Goal: Information Seeking & Learning: Learn about a topic

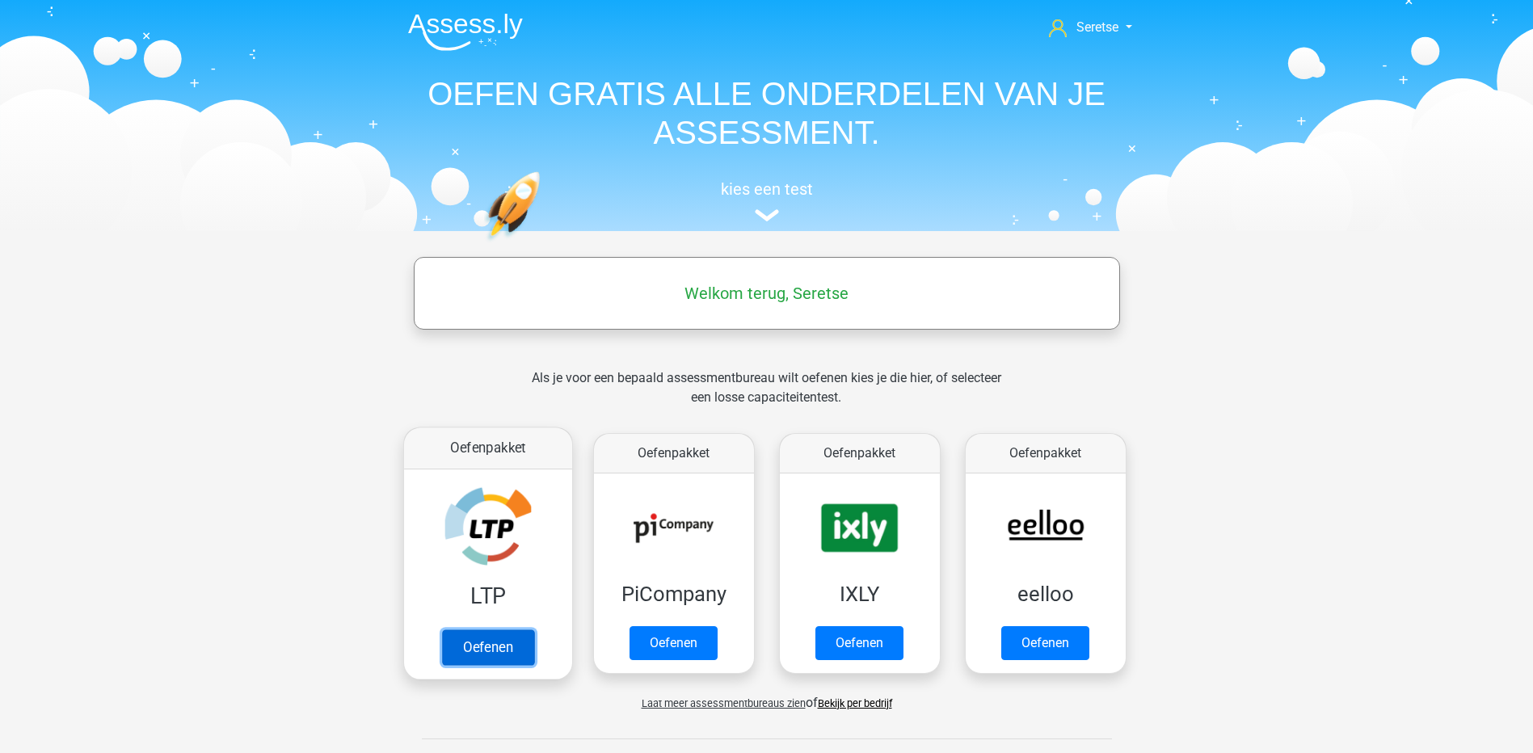
click at [487, 634] on link "Oefenen" at bounding box center [487, 647] width 92 height 36
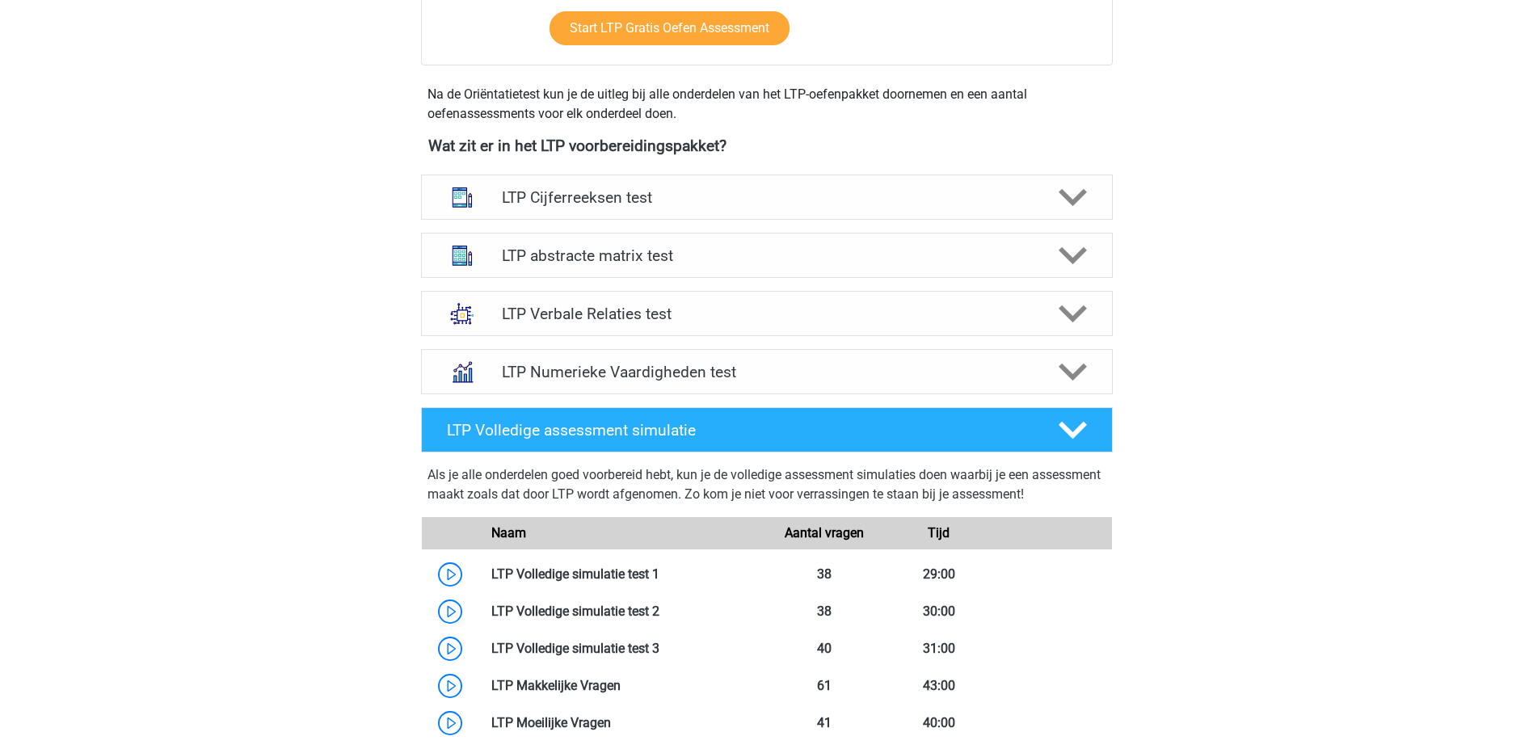
scroll to position [566, 0]
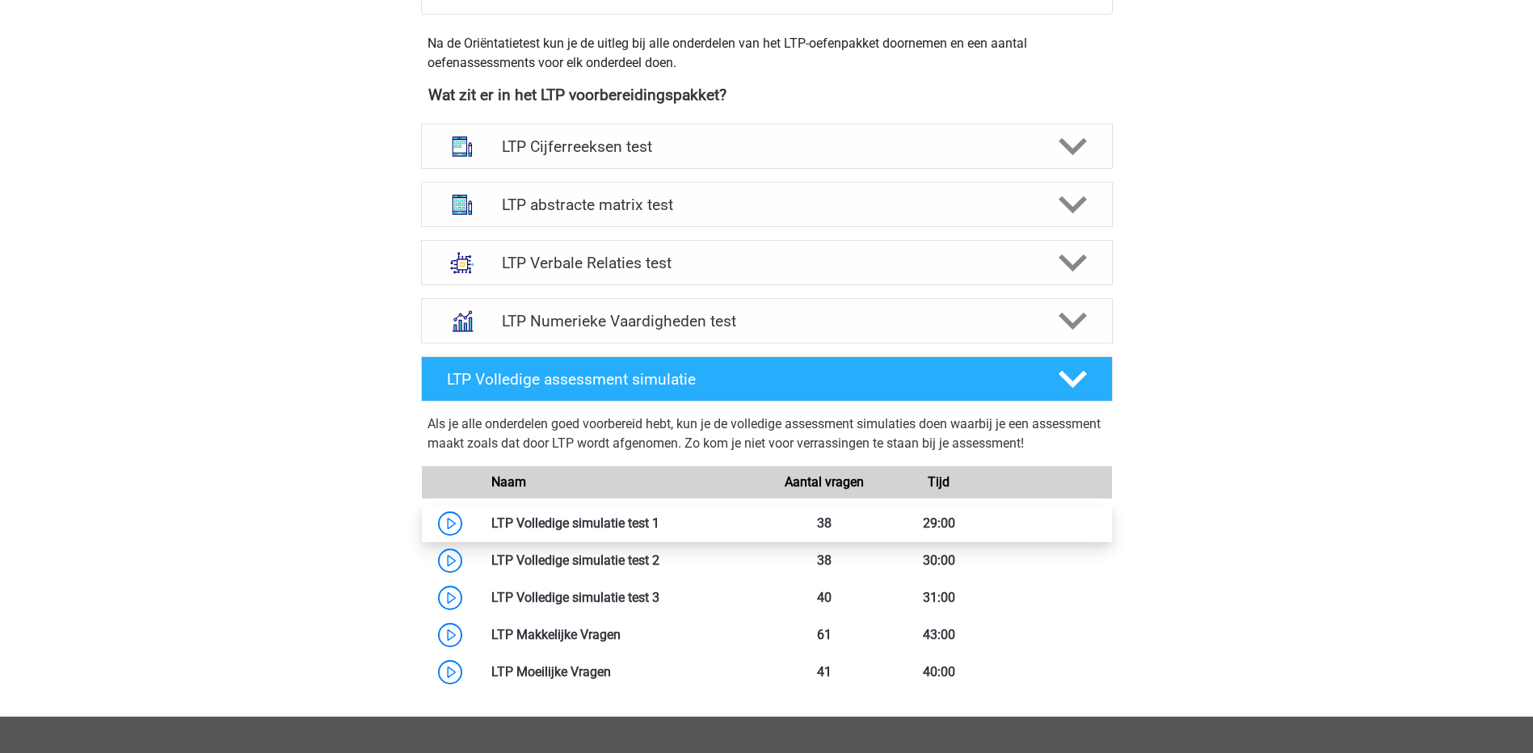
click at [659, 519] on link at bounding box center [659, 523] width 0 height 15
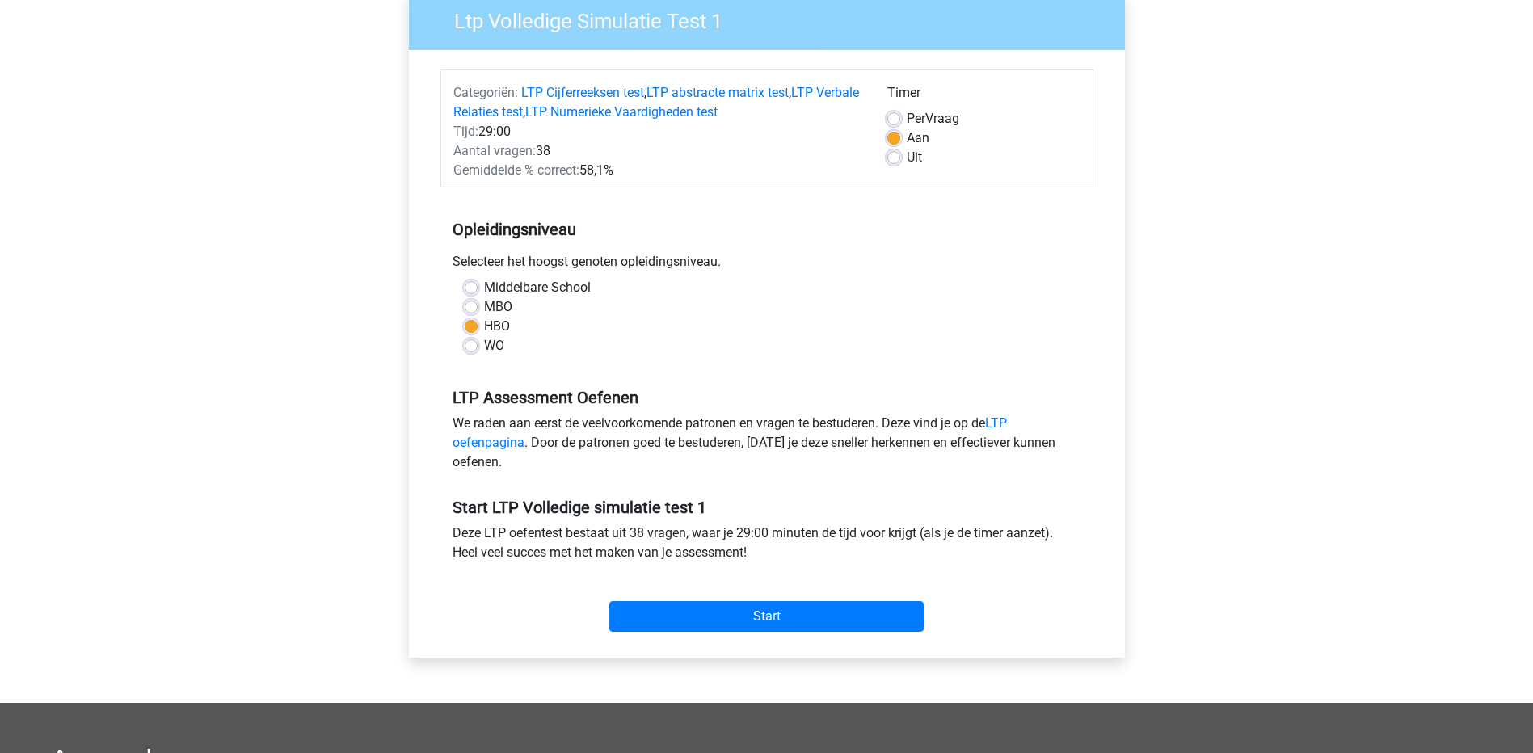
scroll to position [162, 0]
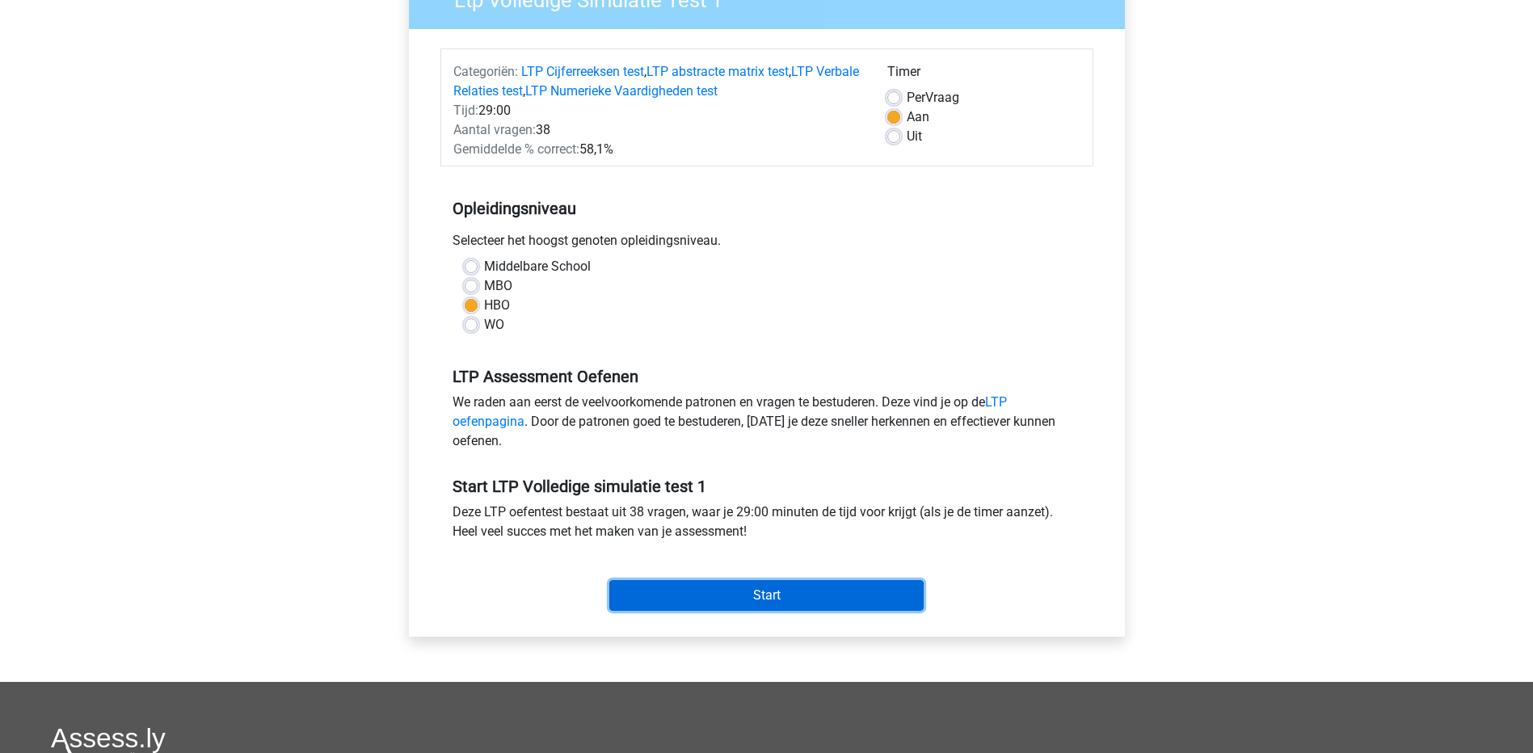
click at [717, 591] on input "Start" at bounding box center [766, 595] width 314 height 31
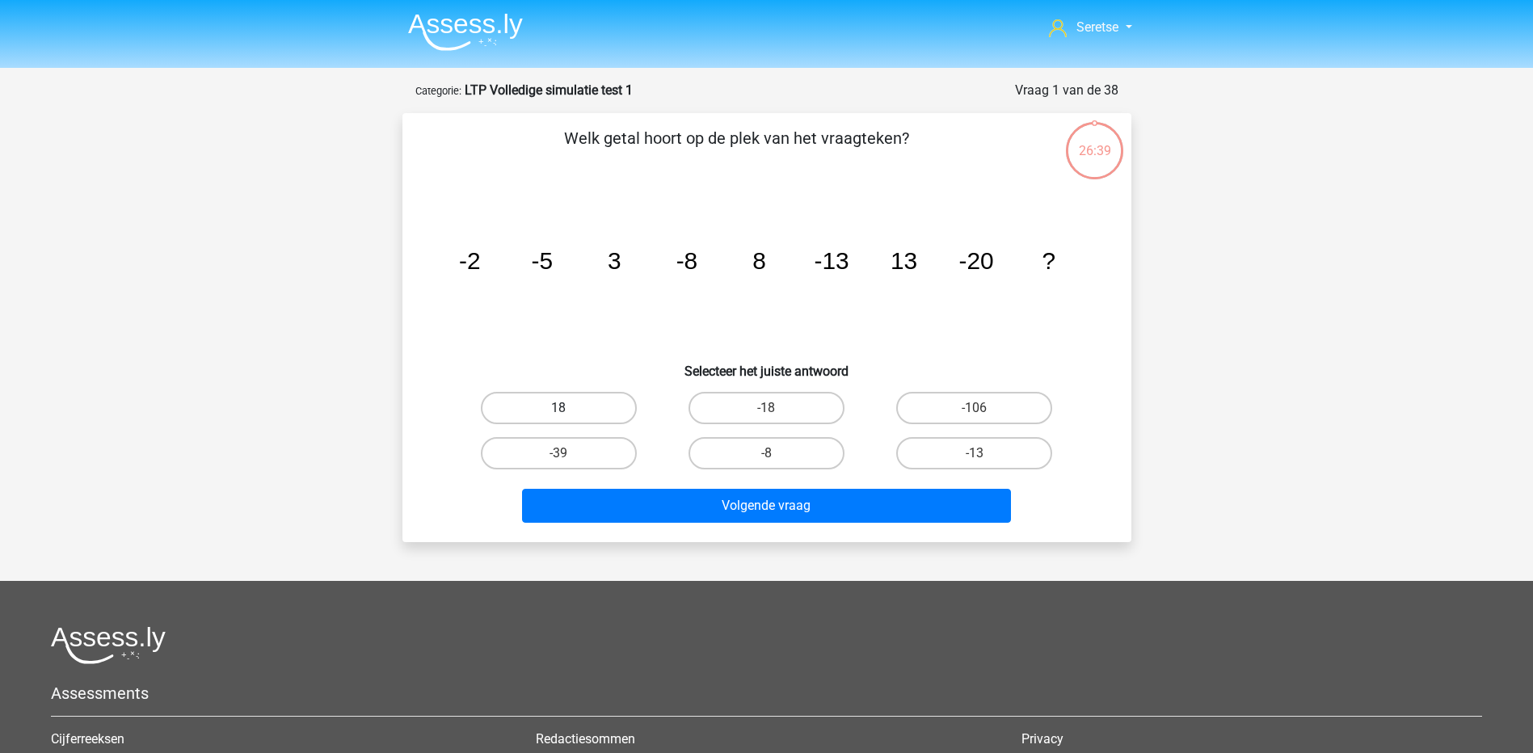
click at [614, 406] on label "18" at bounding box center [559, 408] width 156 height 32
click at [569, 408] on input "18" at bounding box center [563, 413] width 11 height 11
radio input "true"
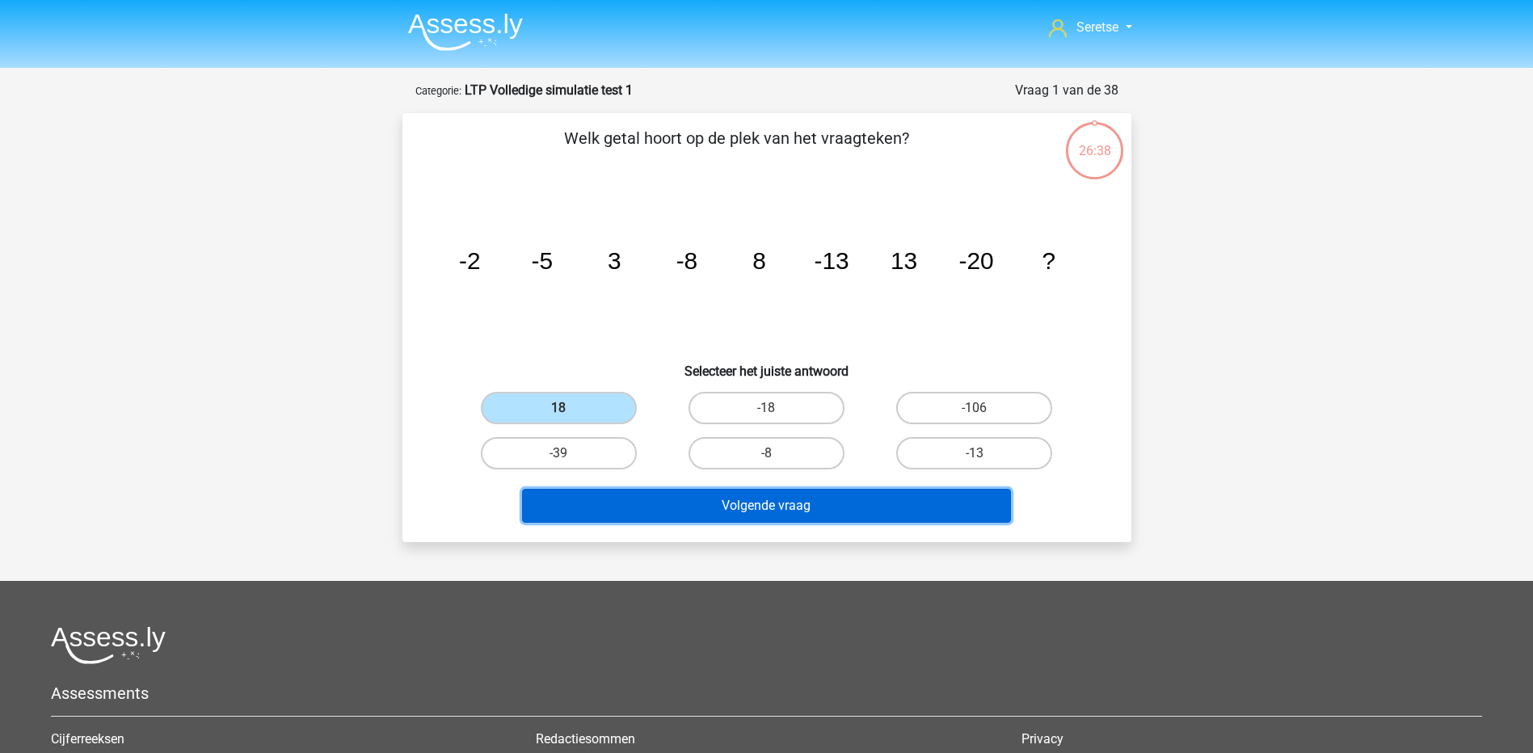
click at [704, 501] on button "Volgende vraag" at bounding box center [766, 506] width 489 height 34
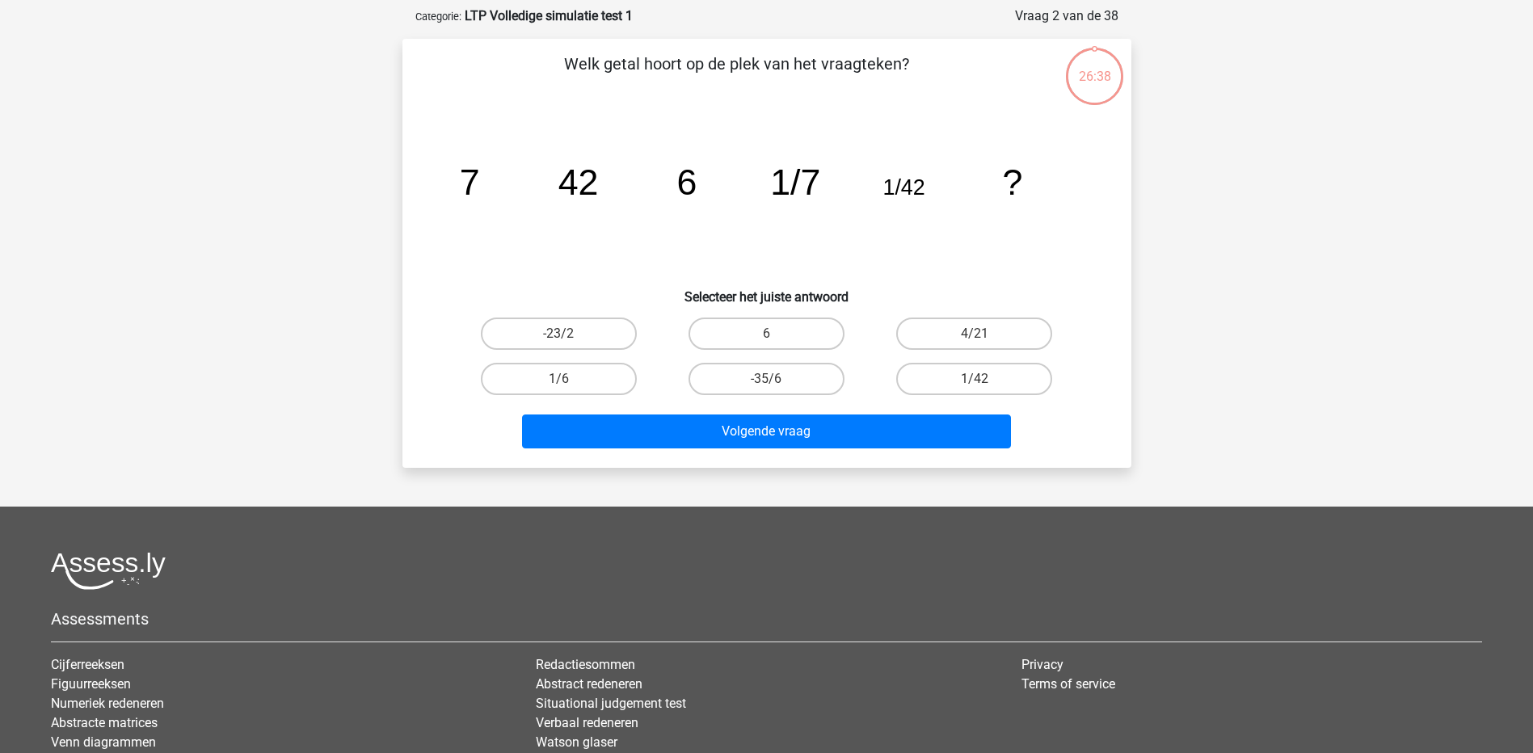
scroll to position [81, 0]
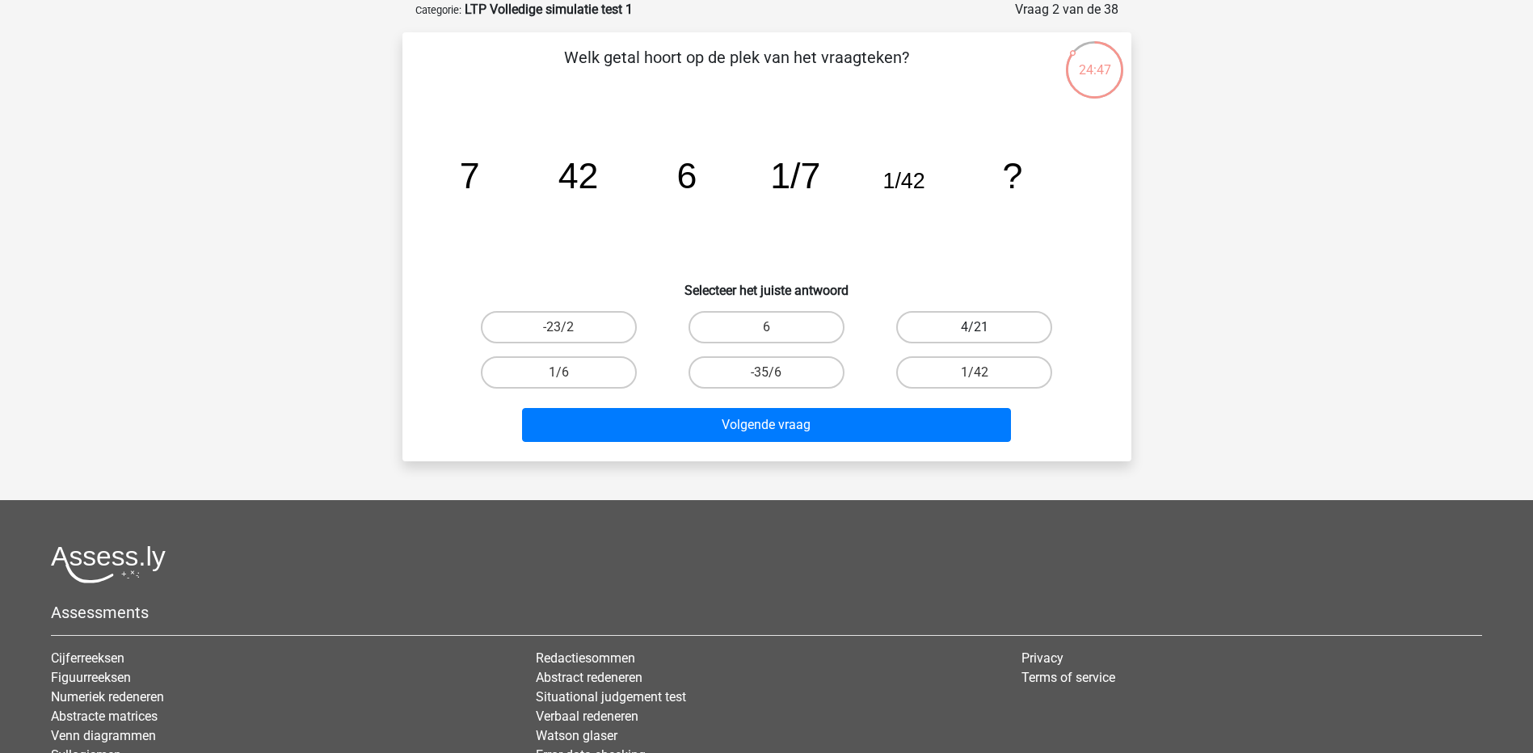
click at [965, 326] on label "4/21" at bounding box center [974, 327] width 156 height 32
click at [975, 327] on input "4/21" at bounding box center [980, 332] width 11 height 11
radio input "true"
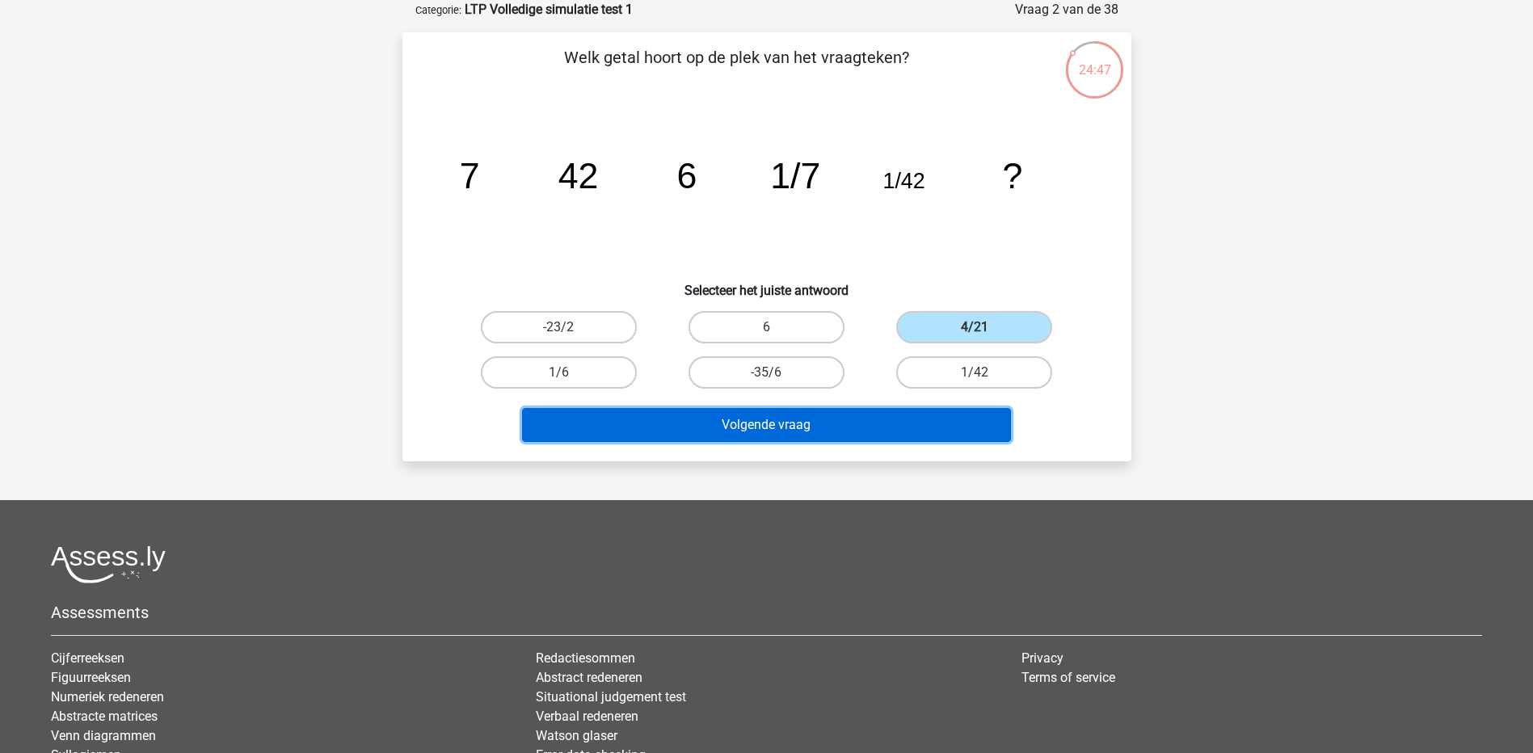
click at [857, 426] on button "Volgende vraag" at bounding box center [766, 425] width 489 height 34
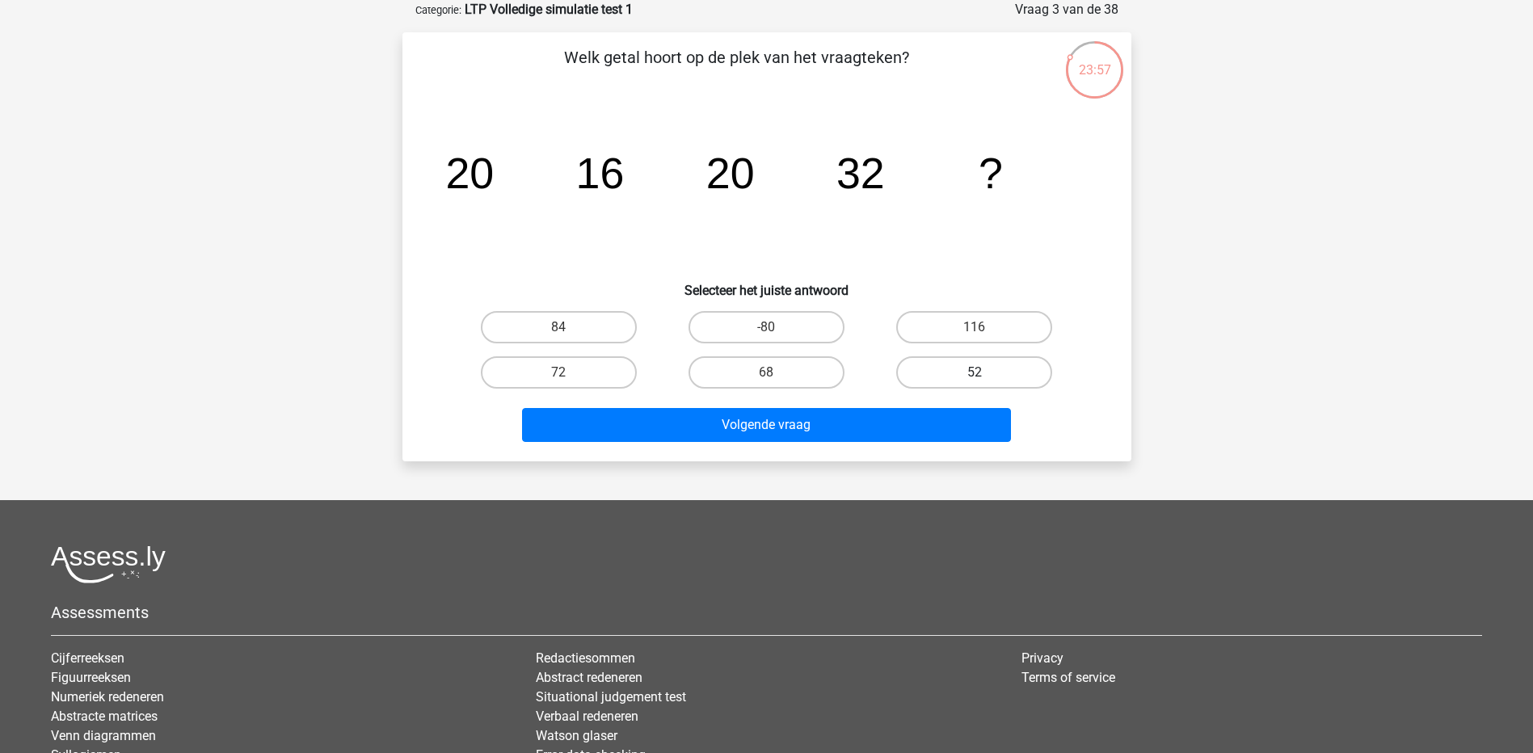
click at [947, 374] on label "52" at bounding box center [974, 372] width 156 height 32
click at [975, 374] on input "52" at bounding box center [980, 378] width 11 height 11
radio input "true"
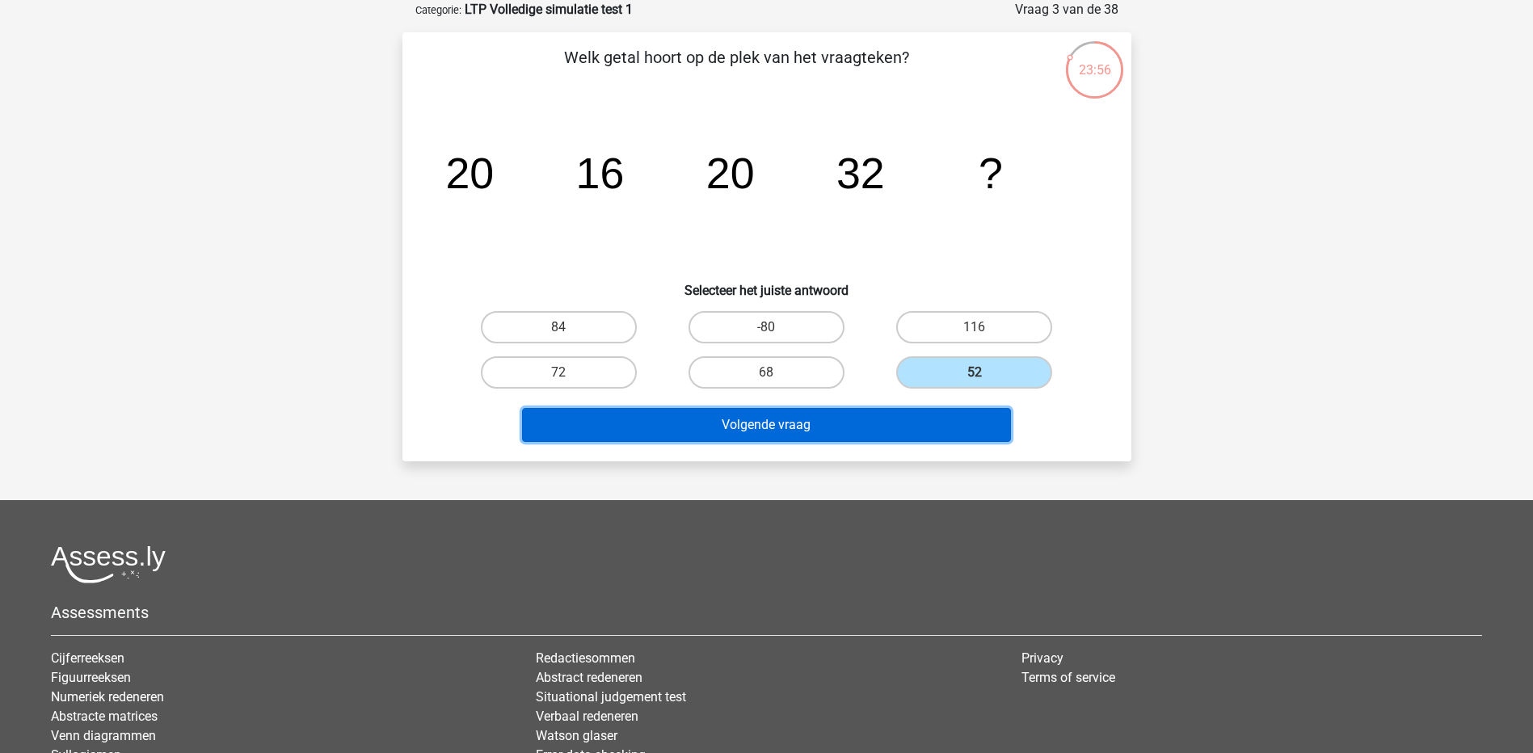
click at [899, 423] on button "Volgende vraag" at bounding box center [766, 425] width 489 height 34
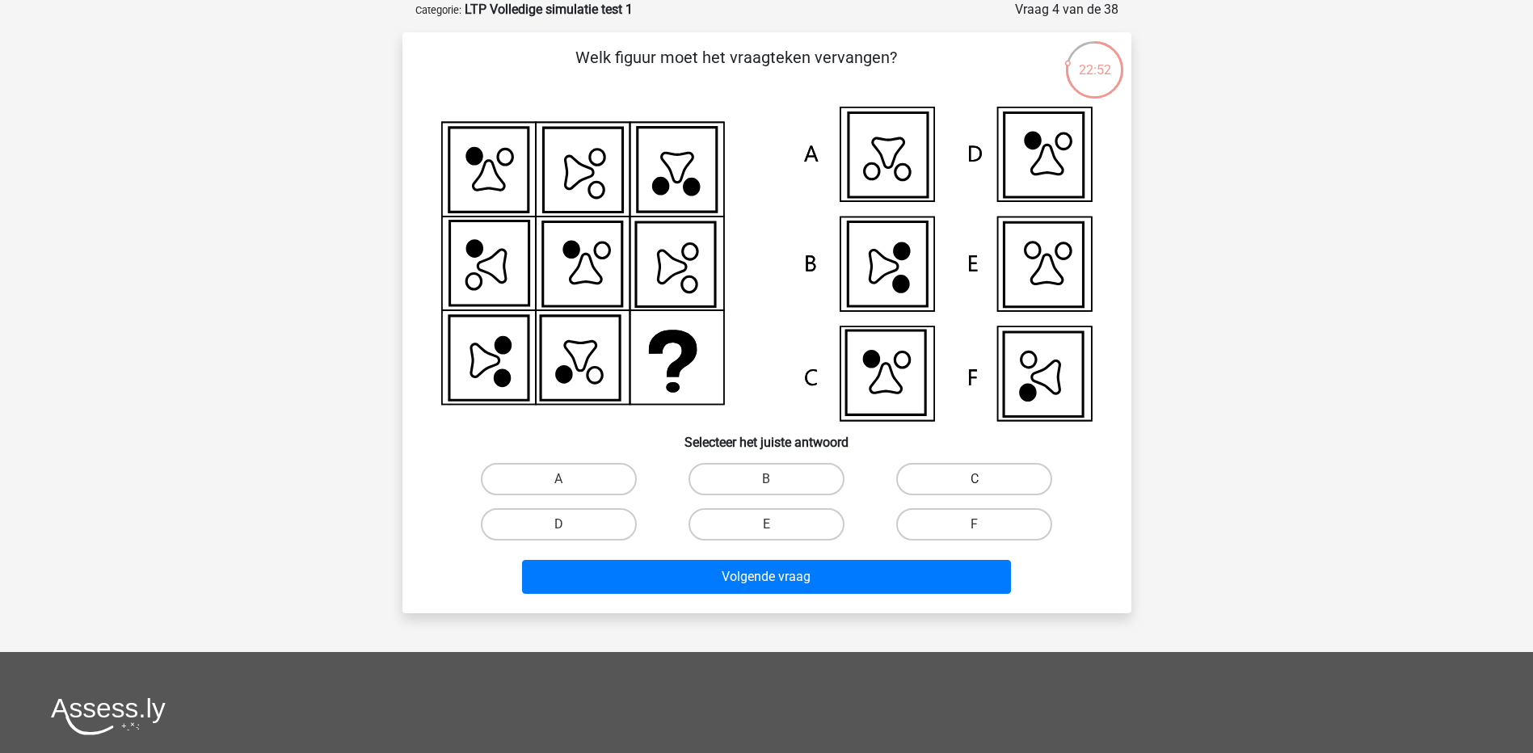
click at [934, 476] on label "C" at bounding box center [974, 479] width 156 height 32
click at [975, 479] on input "C" at bounding box center [980, 484] width 11 height 11
radio input "true"
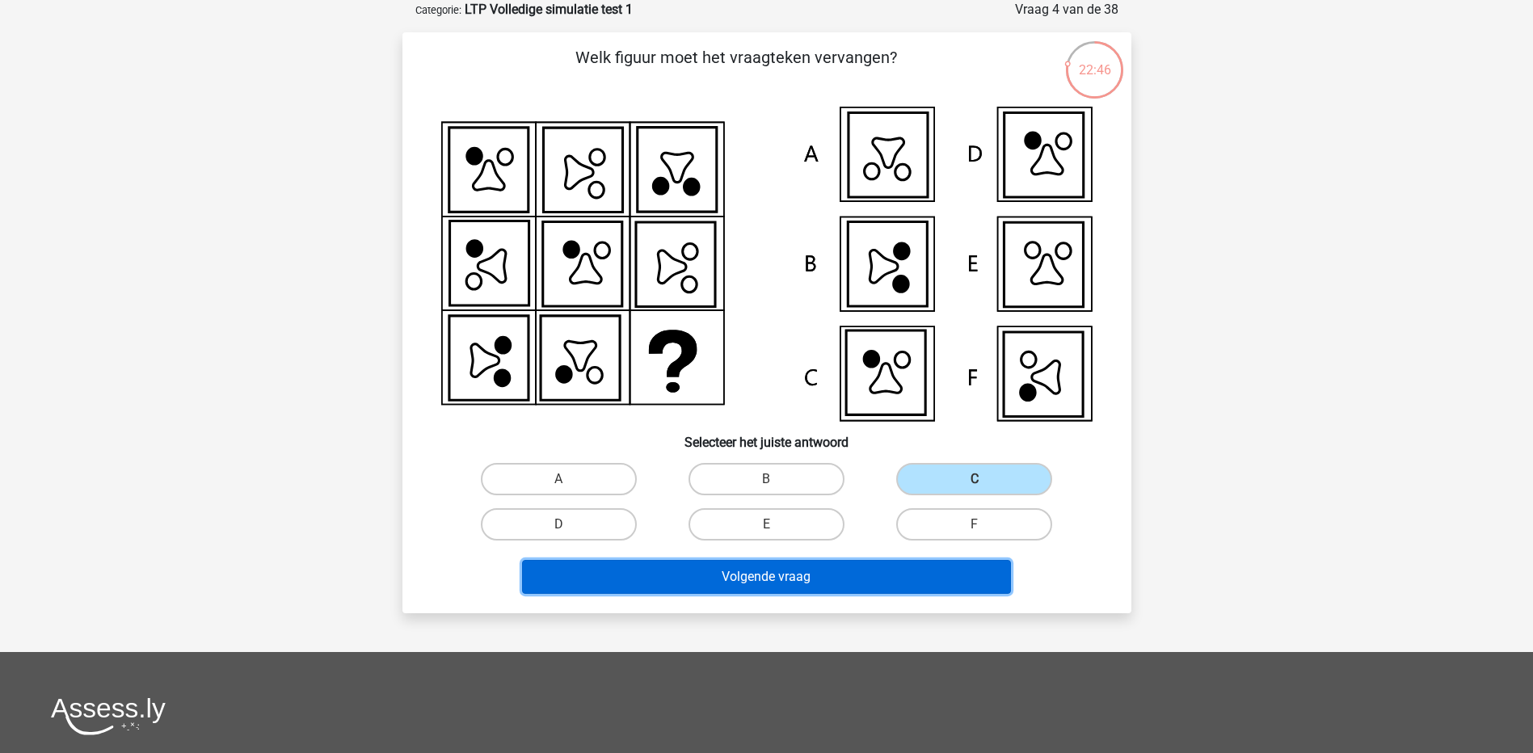
click at [839, 567] on button "Volgende vraag" at bounding box center [766, 577] width 489 height 34
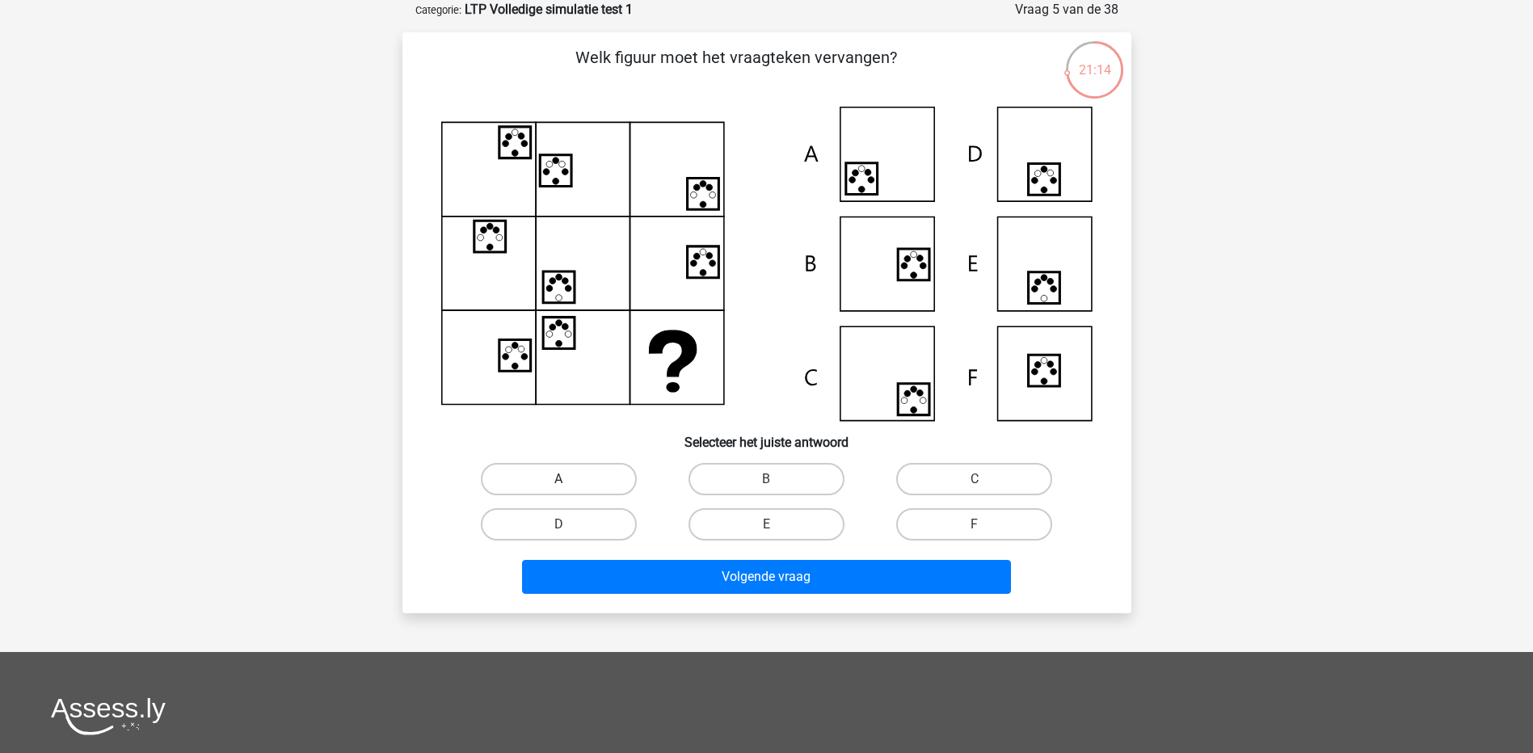
click at [555, 479] on label "A" at bounding box center [559, 479] width 156 height 32
click at [558, 479] on input "A" at bounding box center [563, 484] width 11 height 11
radio input "true"
click at [949, 478] on label "C" at bounding box center [974, 479] width 156 height 32
click at [975, 479] on input "C" at bounding box center [980, 484] width 11 height 11
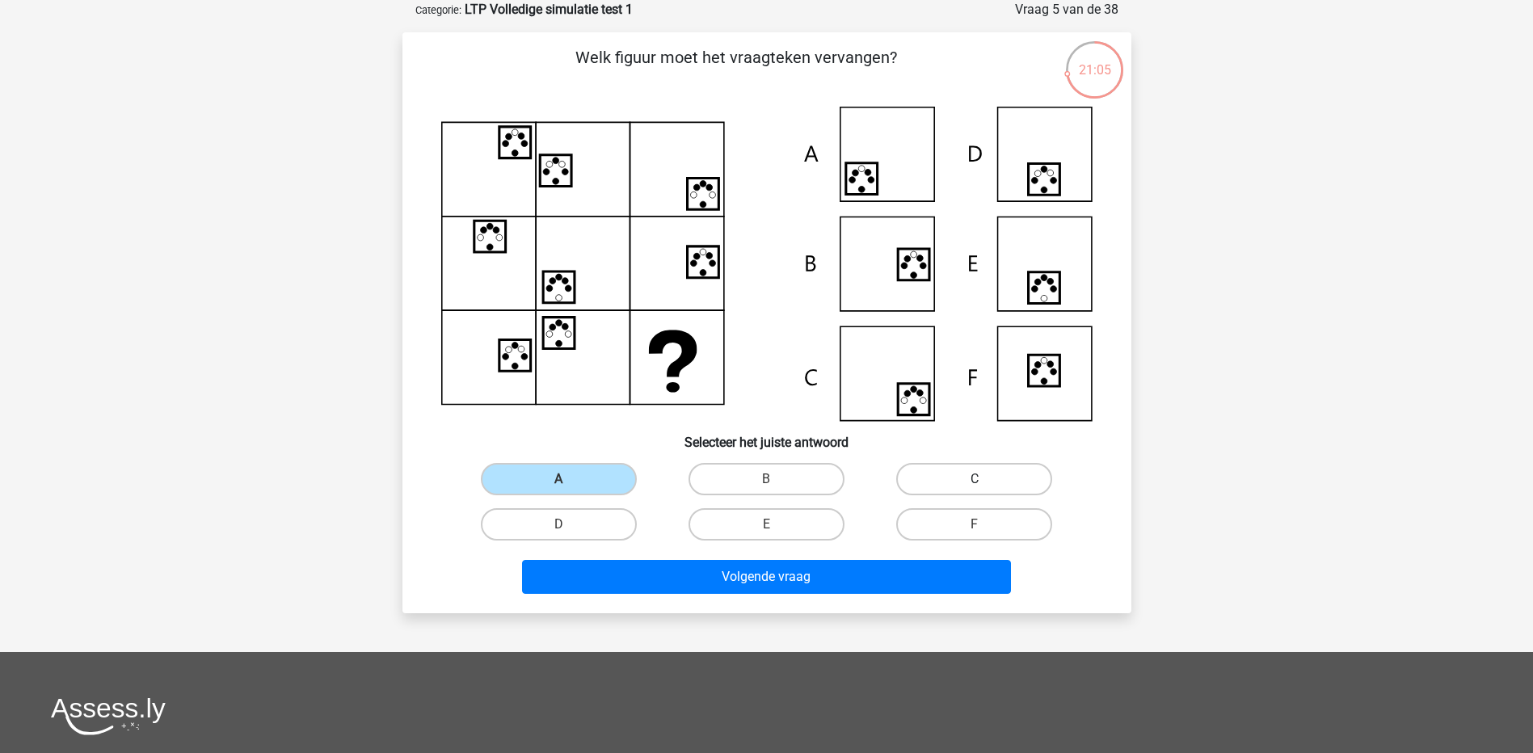
radio input "true"
click at [777, 490] on label "B" at bounding box center [766, 479] width 156 height 32
click at [777, 490] on input "B" at bounding box center [771, 484] width 11 height 11
radio input "true"
click at [878, 370] on icon at bounding box center [766, 264] width 651 height 314
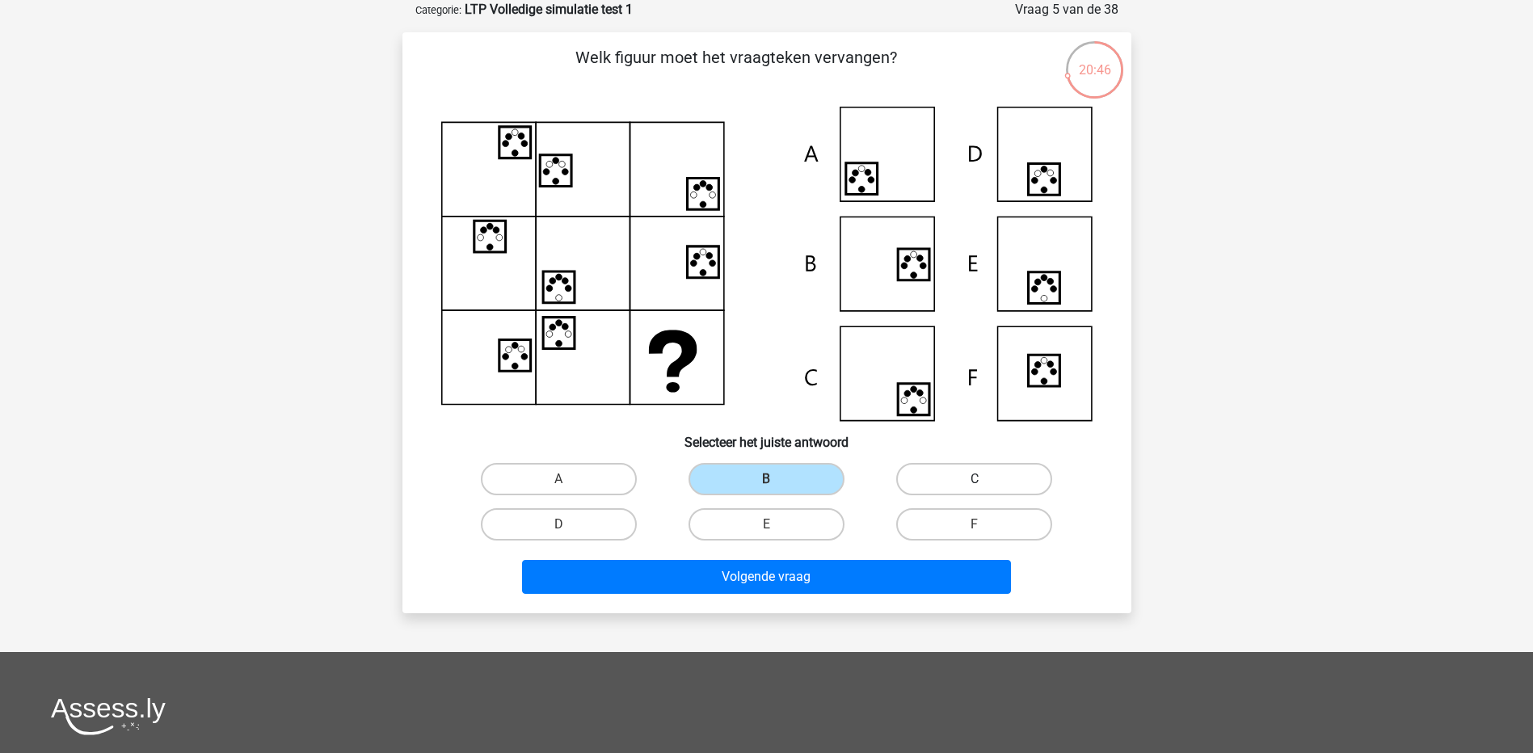
click at [941, 478] on label "C" at bounding box center [974, 479] width 156 height 32
click at [975, 479] on input "C" at bounding box center [980, 484] width 11 height 11
radio input "true"
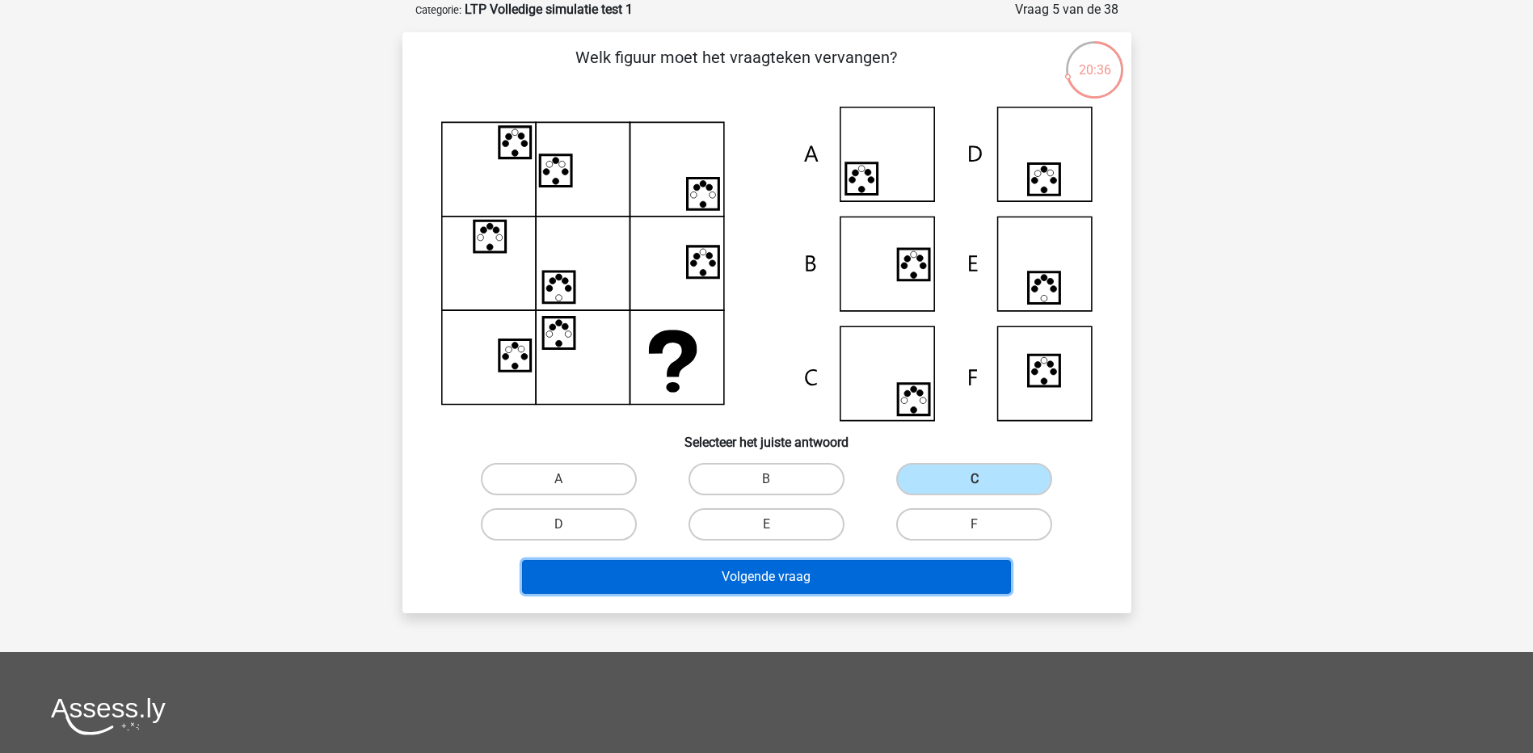
click at [846, 576] on button "Volgende vraag" at bounding box center [766, 577] width 489 height 34
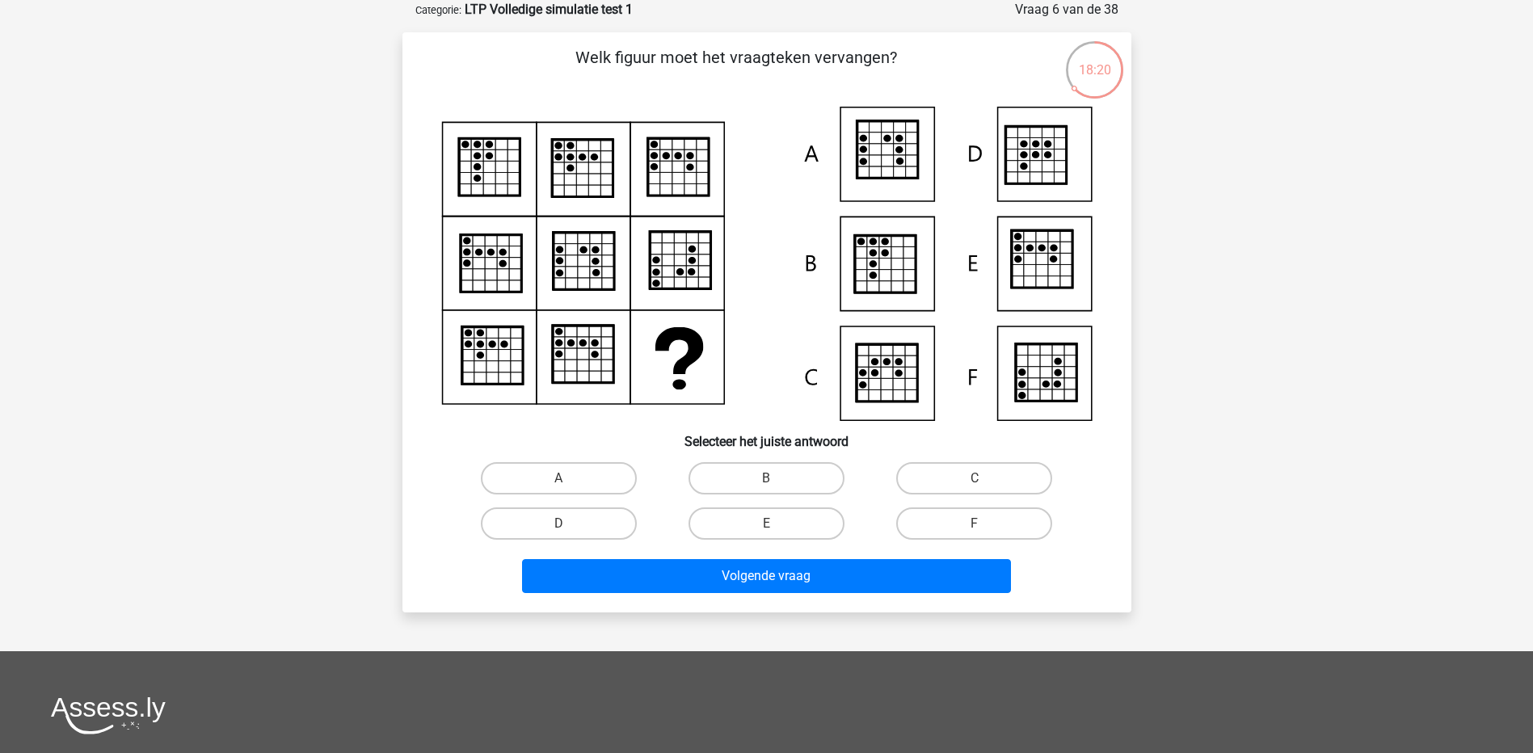
click at [775, 526] on input "E" at bounding box center [771, 529] width 11 height 11
radio input "true"
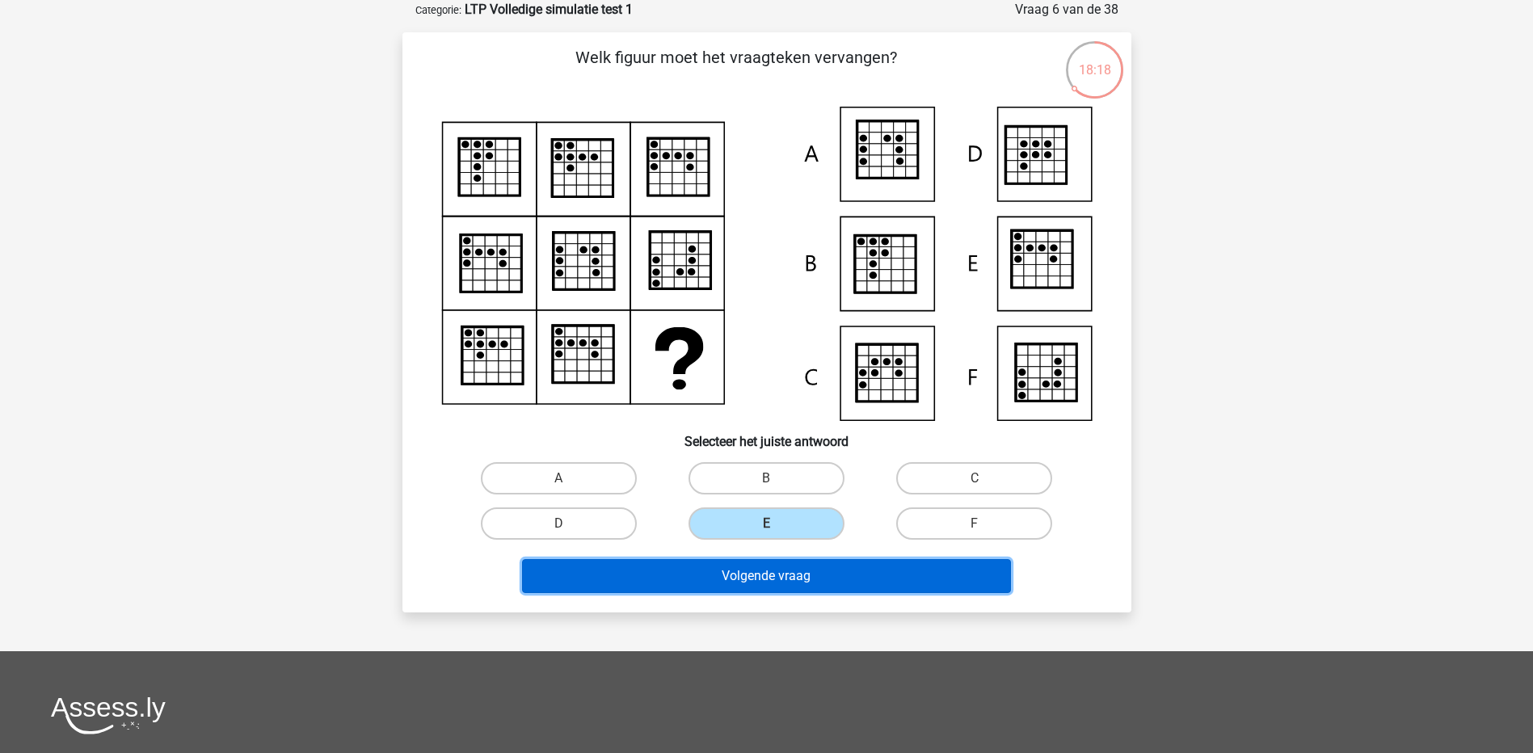
click at [799, 564] on button "Volgende vraag" at bounding box center [766, 576] width 489 height 34
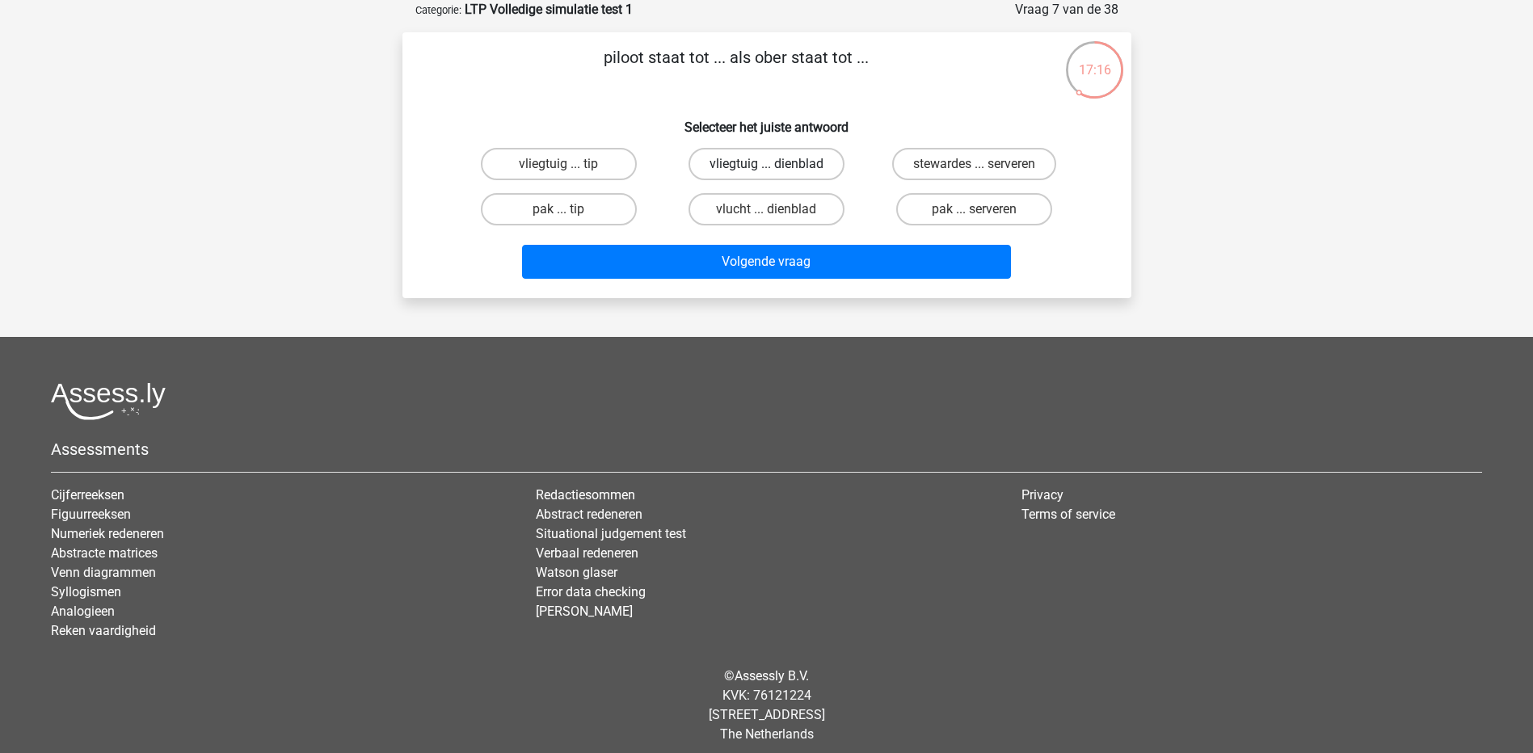
click at [810, 162] on label "vliegtuig ... dienblad" at bounding box center [766, 164] width 156 height 32
click at [777, 164] on input "vliegtuig ... dienblad" at bounding box center [771, 169] width 11 height 11
radio input "true"
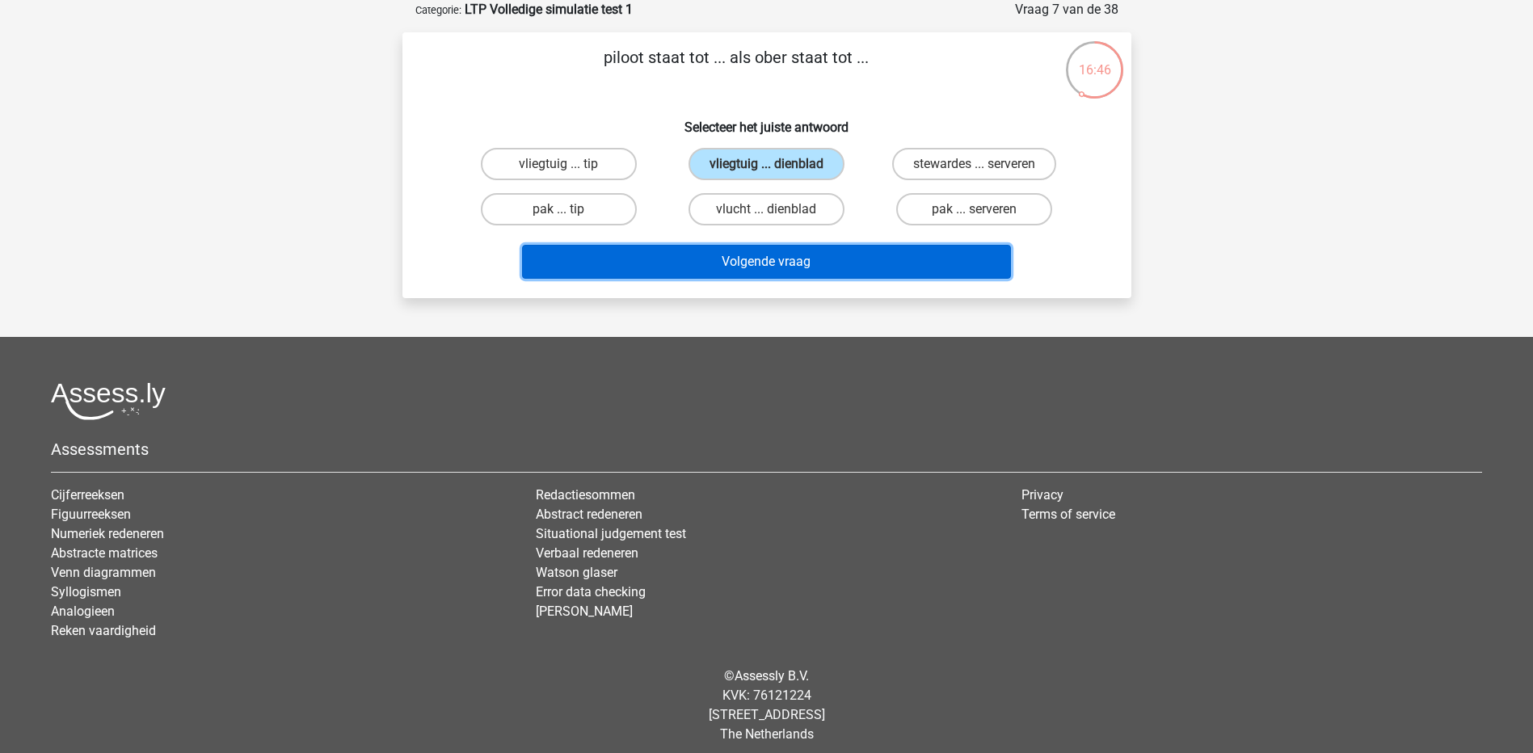
click at [753, 267] on button "Volgende vraag" at bounding box center [766, 262] width 489 height 34
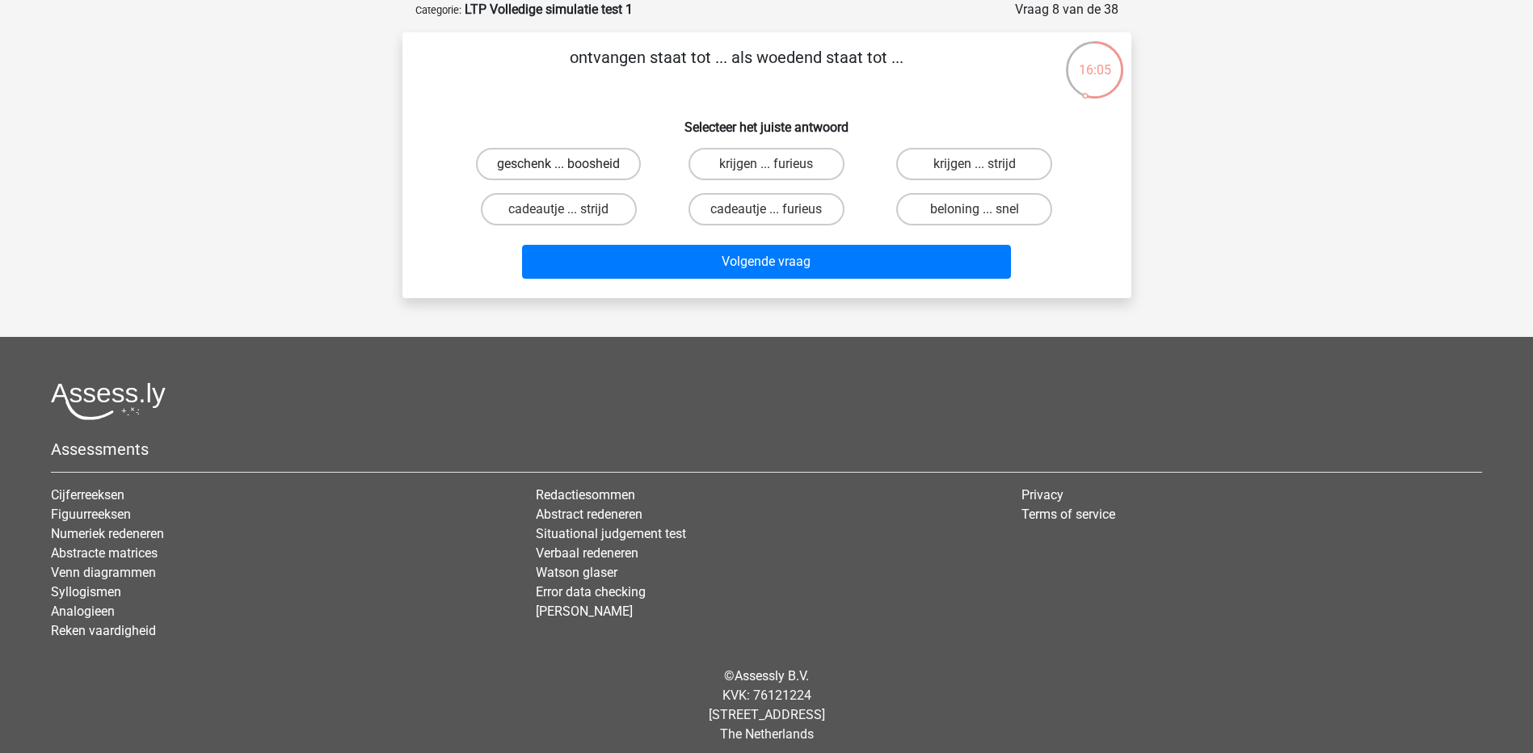
click at [555, 154] on label "geschenk ... boosheid" at bounding box center [558, 164] width 165 height 32
click at [558, 164] on input "geschenk ... boosheid" at bounding box center [563, 169] width 11 height 11
radio input "true"
click at [787, 162] on label "krijgen ... furieus" at bounding box center [766, 164] width 156 height 32
click at [777, 164] on input "krijgen ... furieus" at bounding box center [771, 169] width 11 height 11
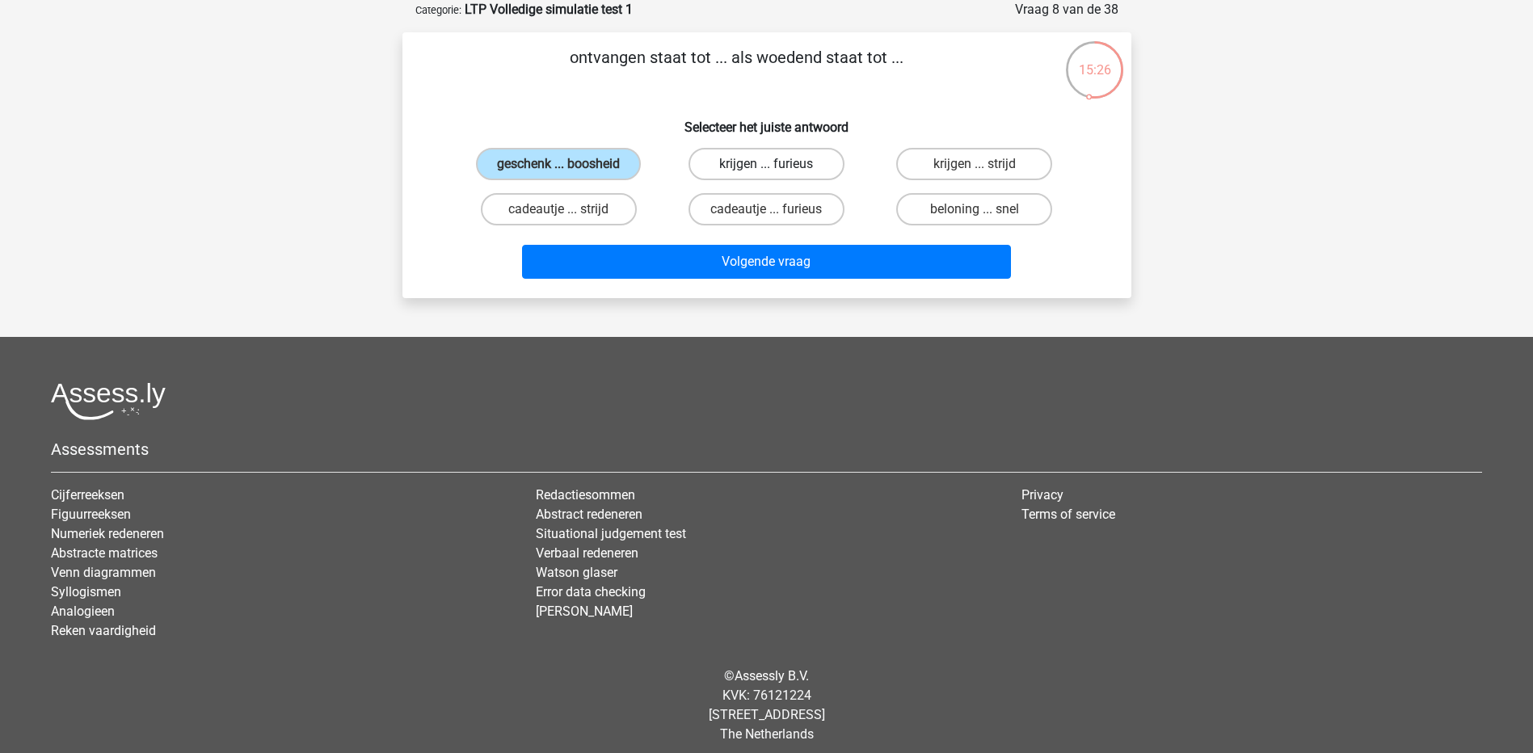
radio input "true"
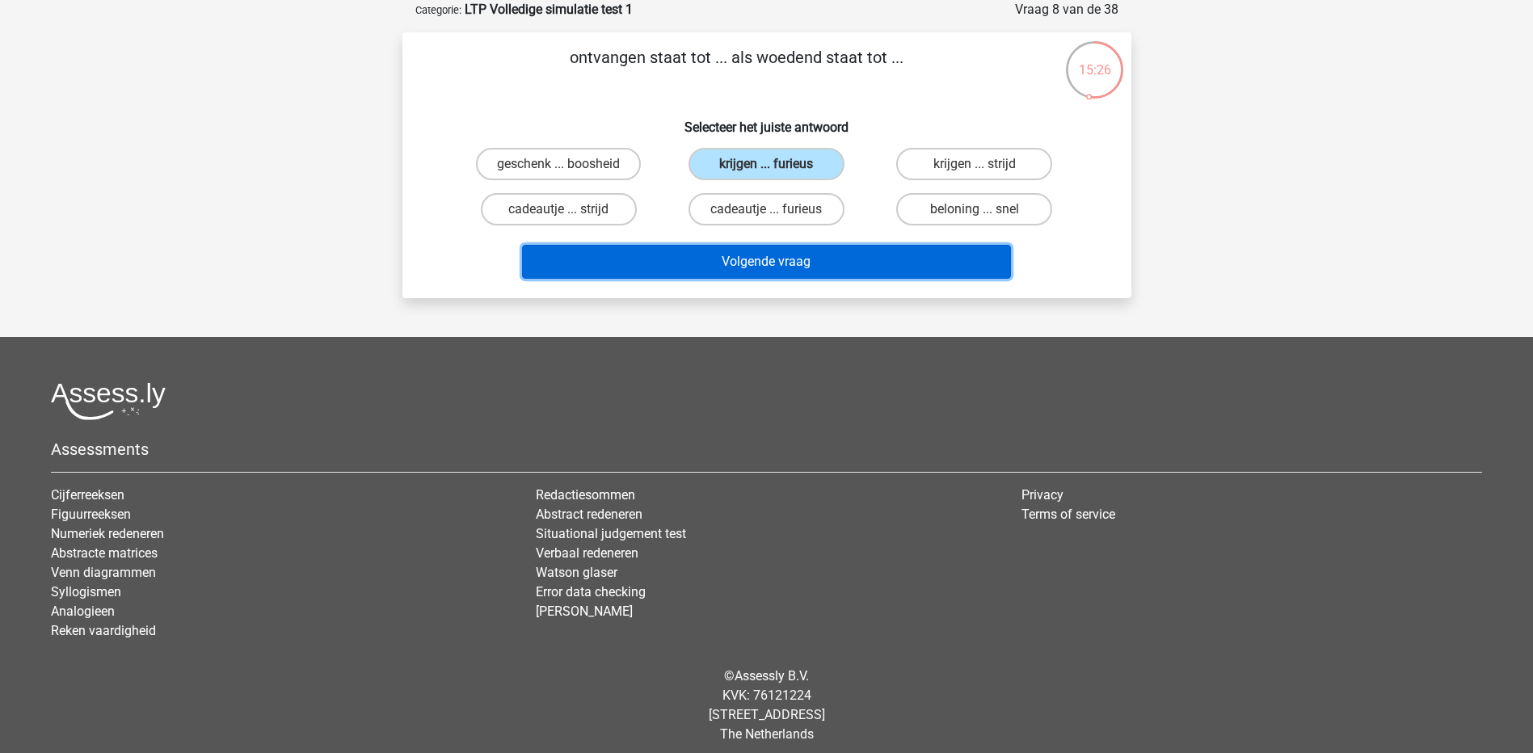
click at [810, 261] on button "Volgende vraag" at bounding box center [766, 262] width 489 height 34
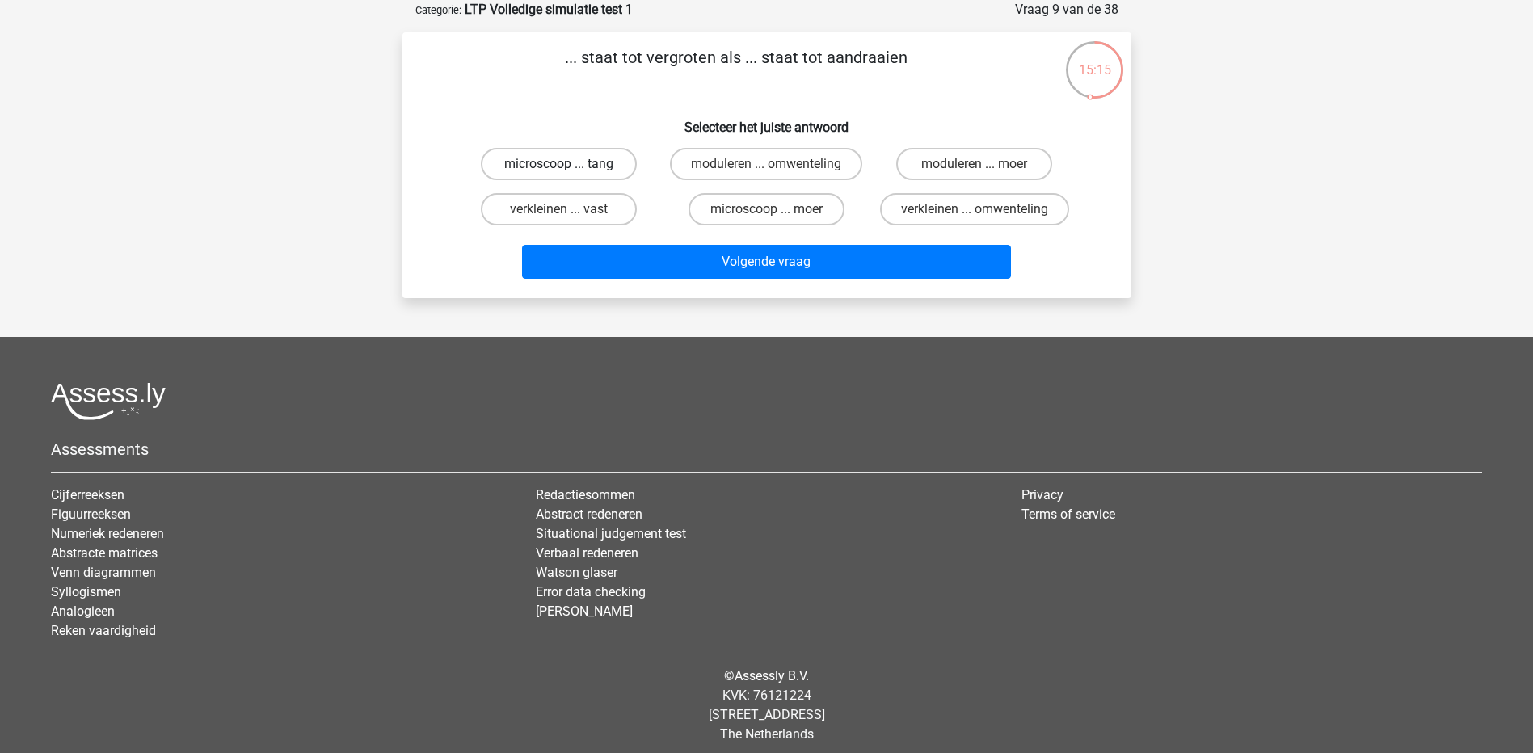
click at [555, 161] on label "microscoop ... tang" at bounding box center [559, 164] width 156 height 32
click at [558, 164] on input "microscoop ... tang" at bounding box center [563, 169] width 11 height 11
radio input "true"
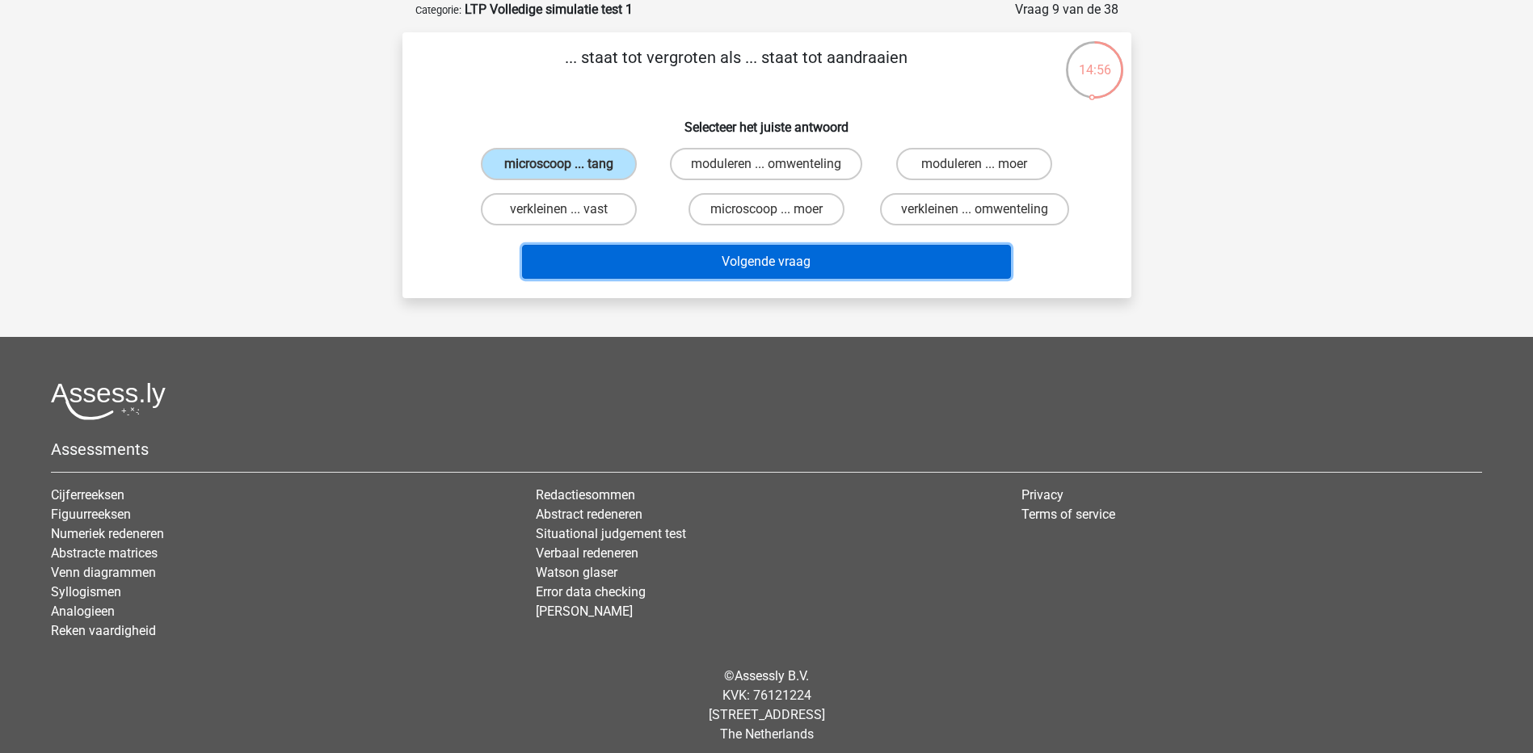
click at [715, 260] on button "Volgende vraag" at bounding box center [766, 262] width 489 height 34
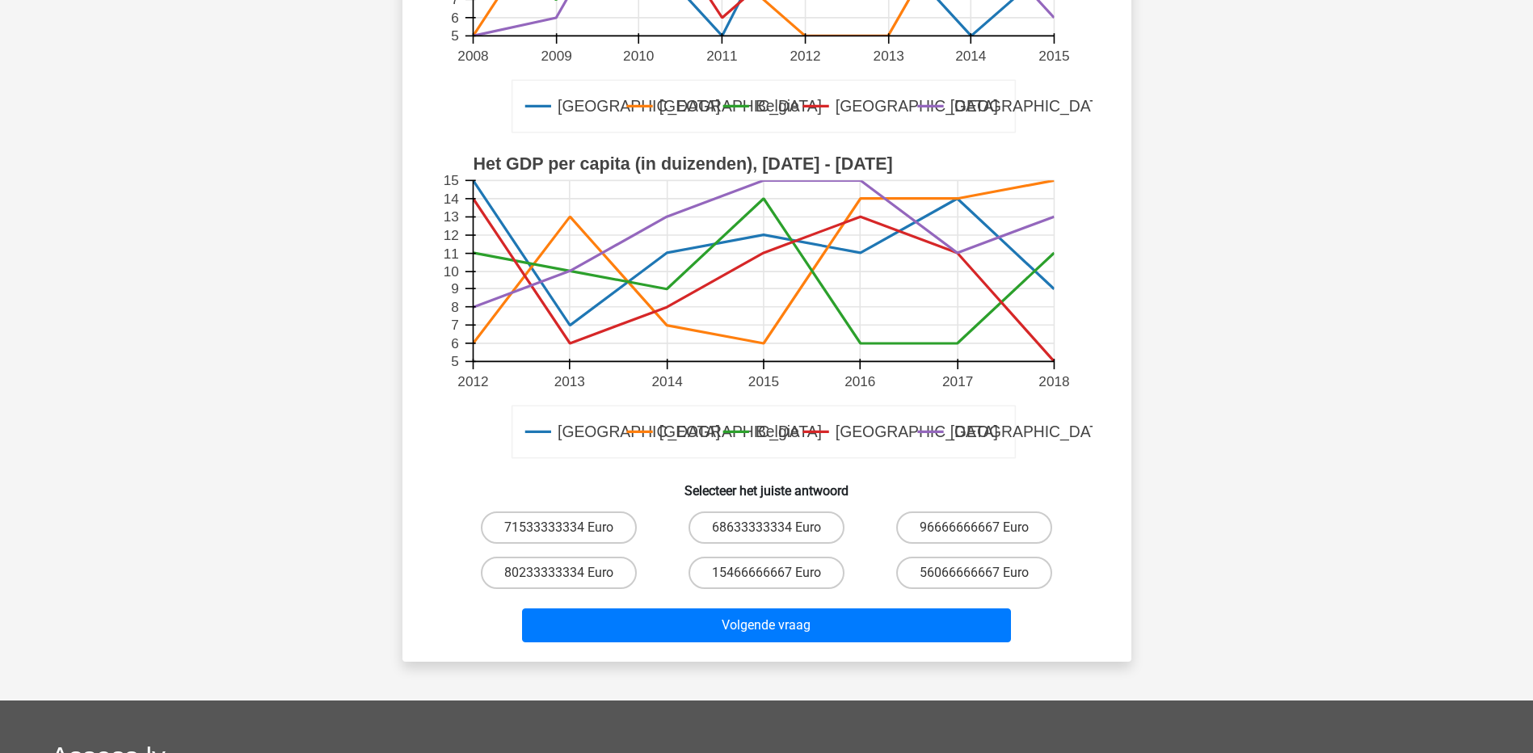
scroll to position [404, 0]
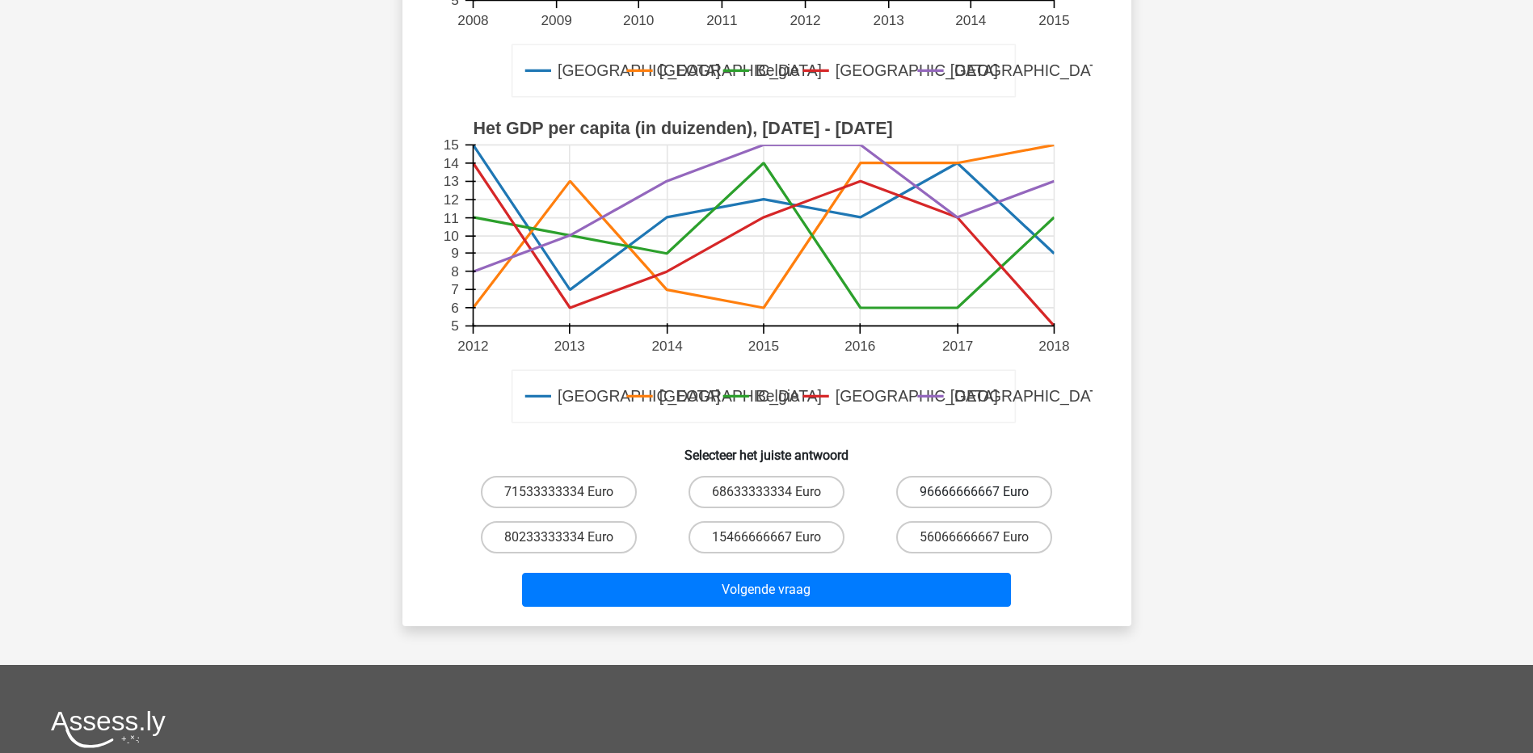
click at [951, 486] on label "96666666667 Euro" at bounding box center [974, 492] width 156 height 32
click at [975, 492] on input "96666666667 Euro" at bounding box center [980, 497] width 11 height 11
radio input "true"
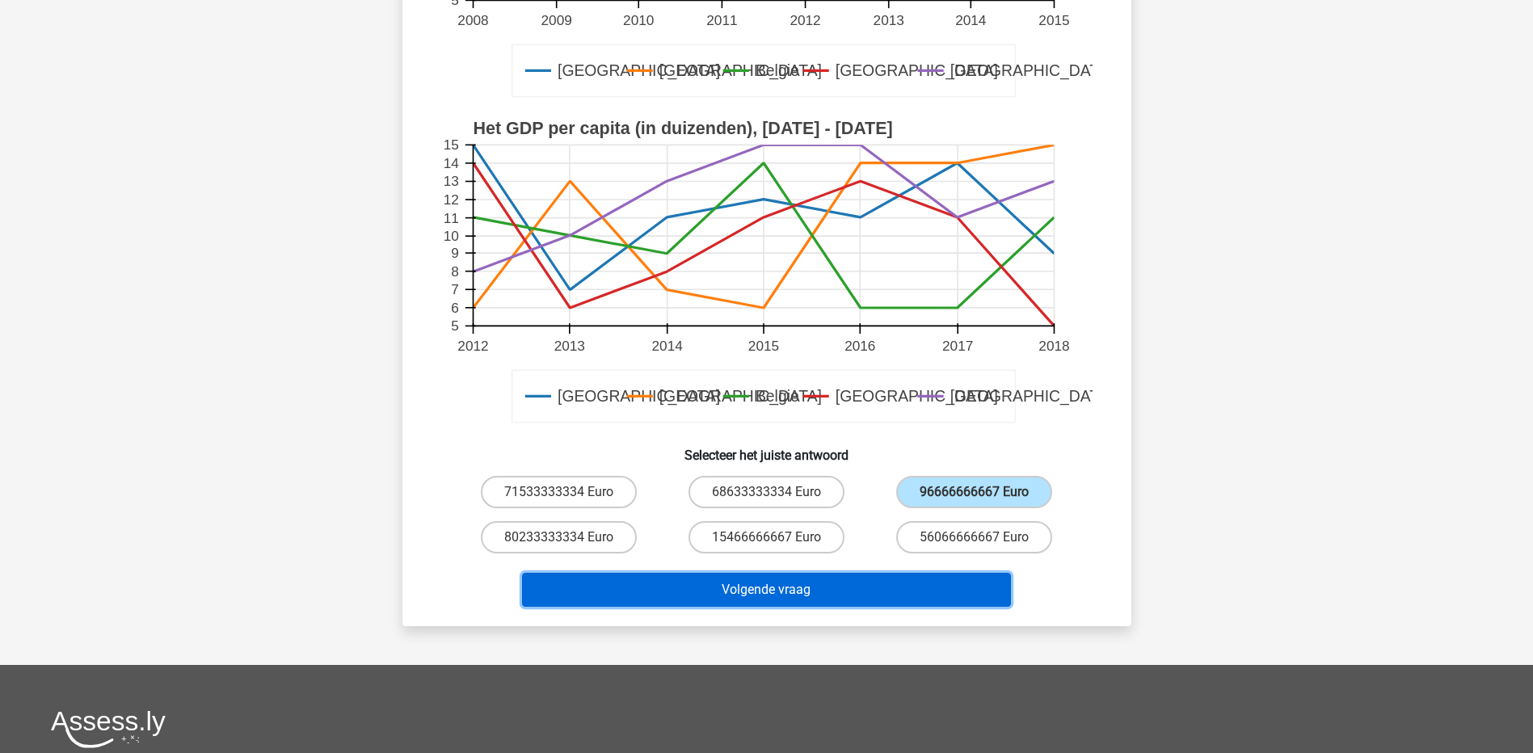
click at [923, 583] on button "Volgende vraag" at bounding box center [766, 590] width 489 height 34
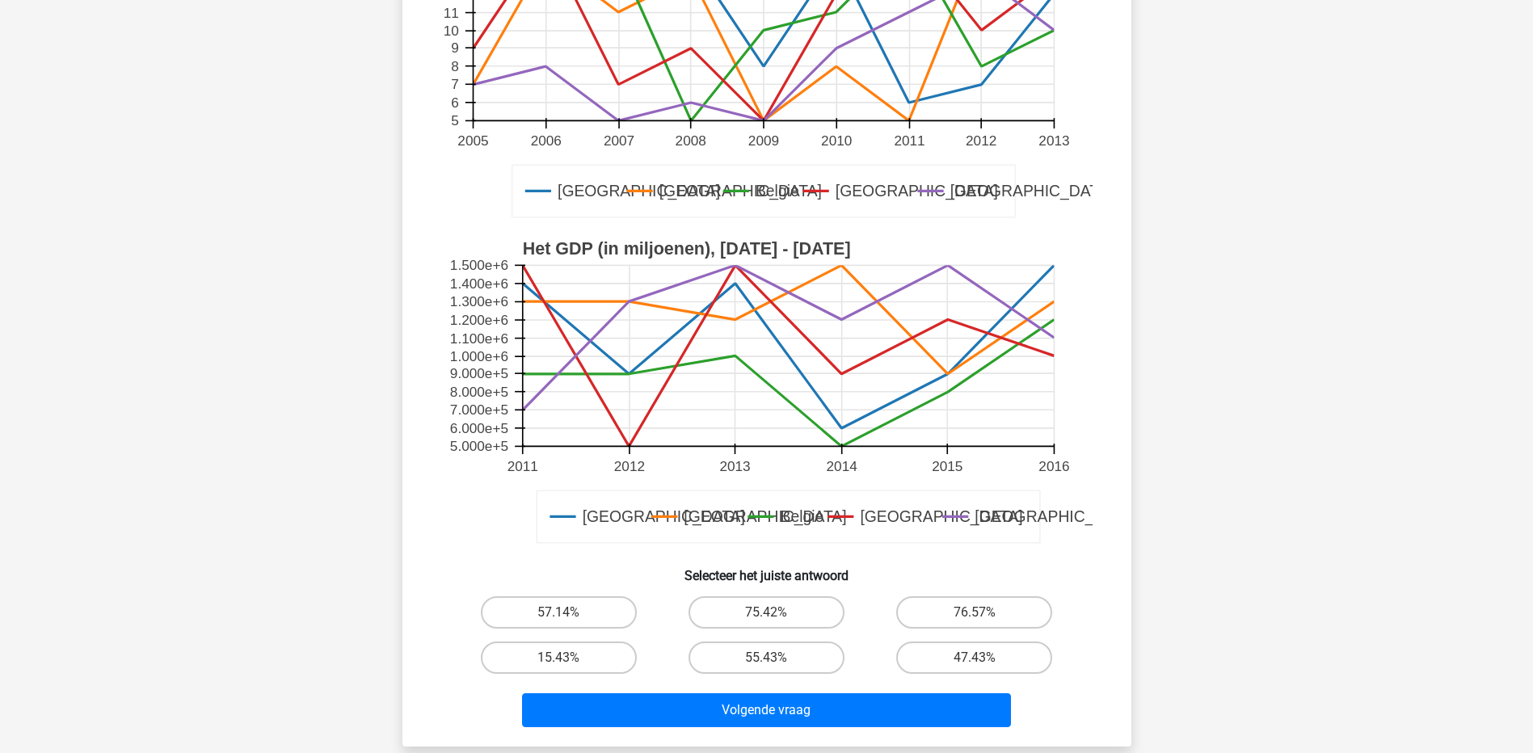
scroll to position [323, 0]
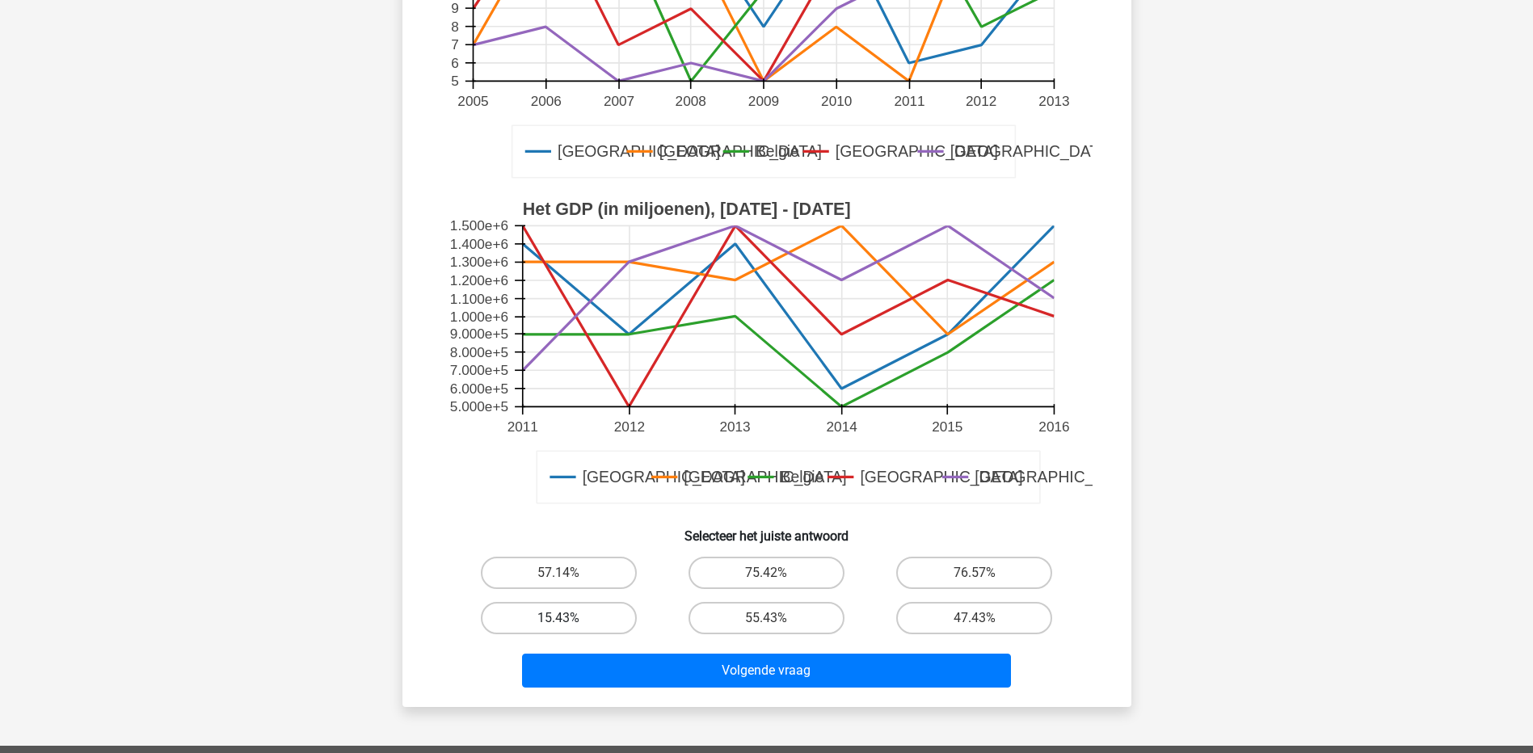
click at [606, 613] on label "15.43%" at bounding box center [559, 618] width 156 height 32
click at [569, 618] on input "15.43%" at bounding box center [563, 623] width 11 height 11
radio input "true"
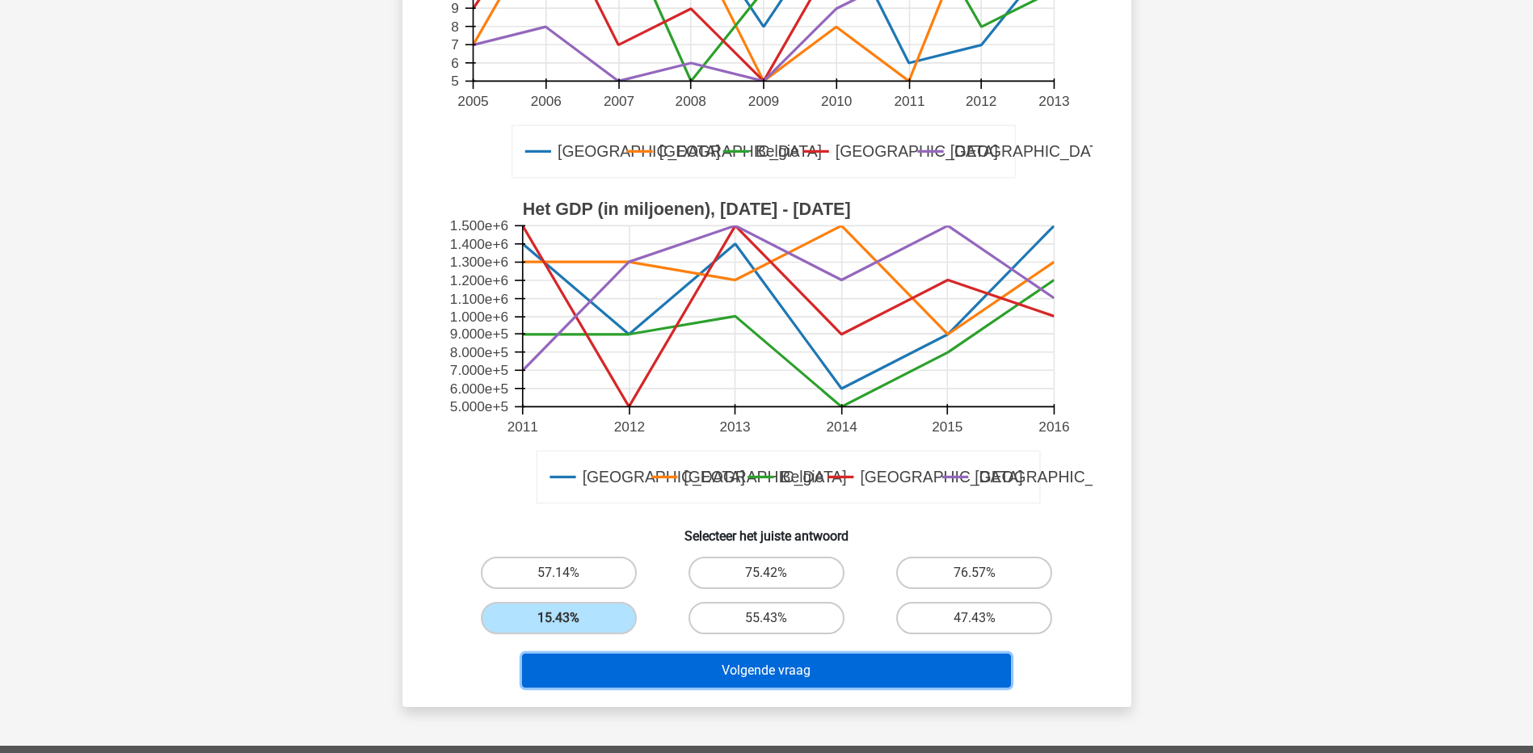
click at [731, 677] on button "Volgende vraag" at bounding box center [766, 671] width 489 height 34
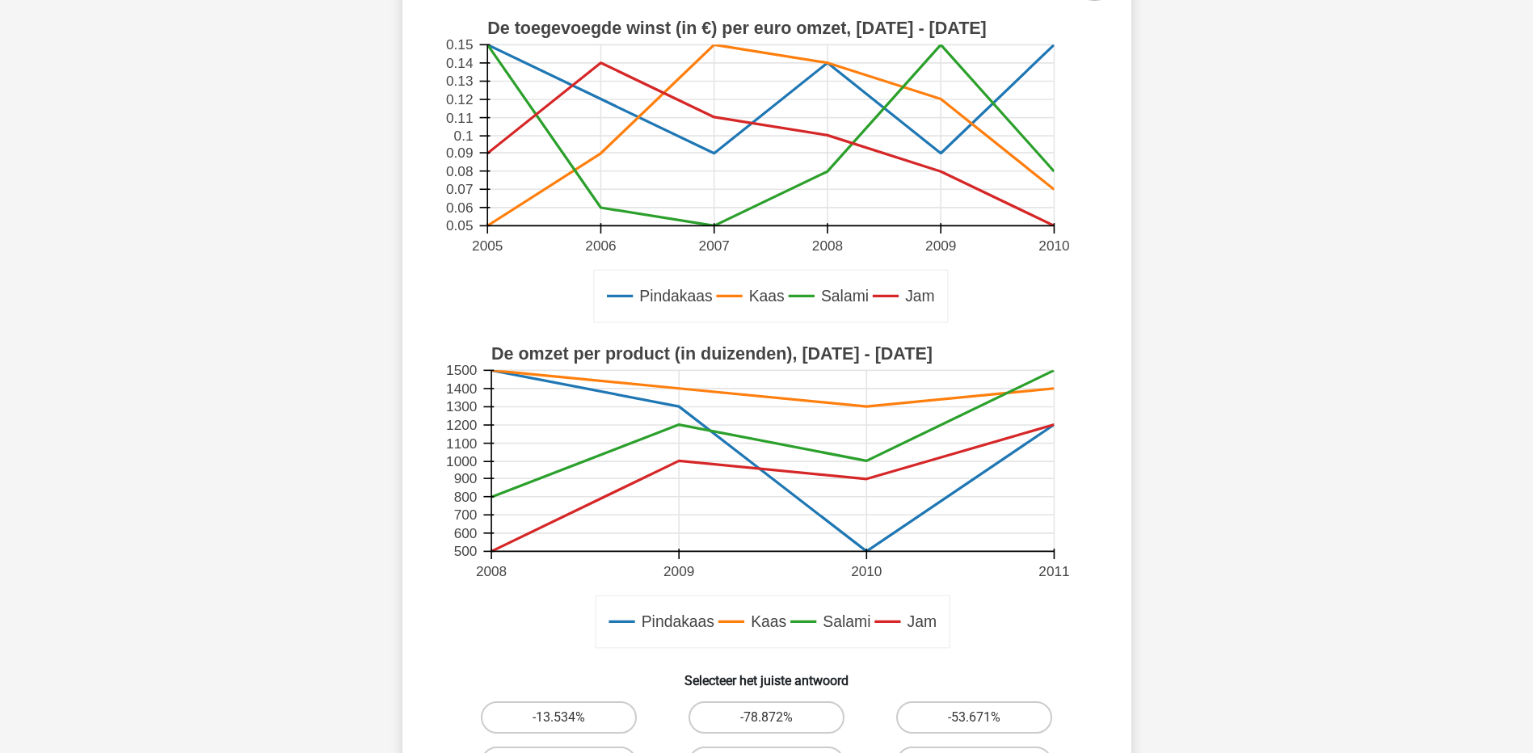
scroll to position [242, 0]
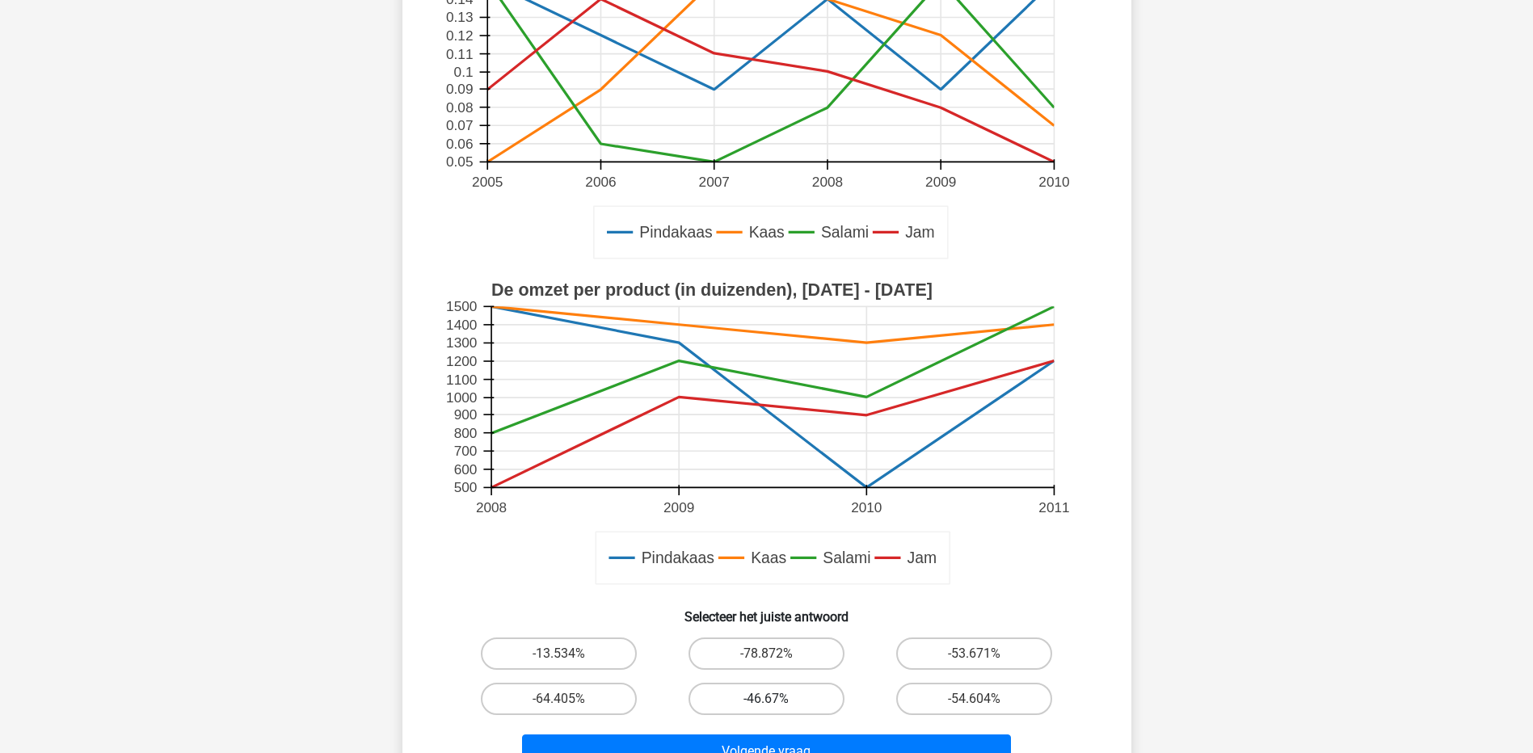
click at [794, 697] on label "-46.67%" at bounding box center [766, 699] width 156 height 32
click at [777, 699] on input "-46.67%" at bounding box center [771, 704] width 11 height 11
radio input "true"
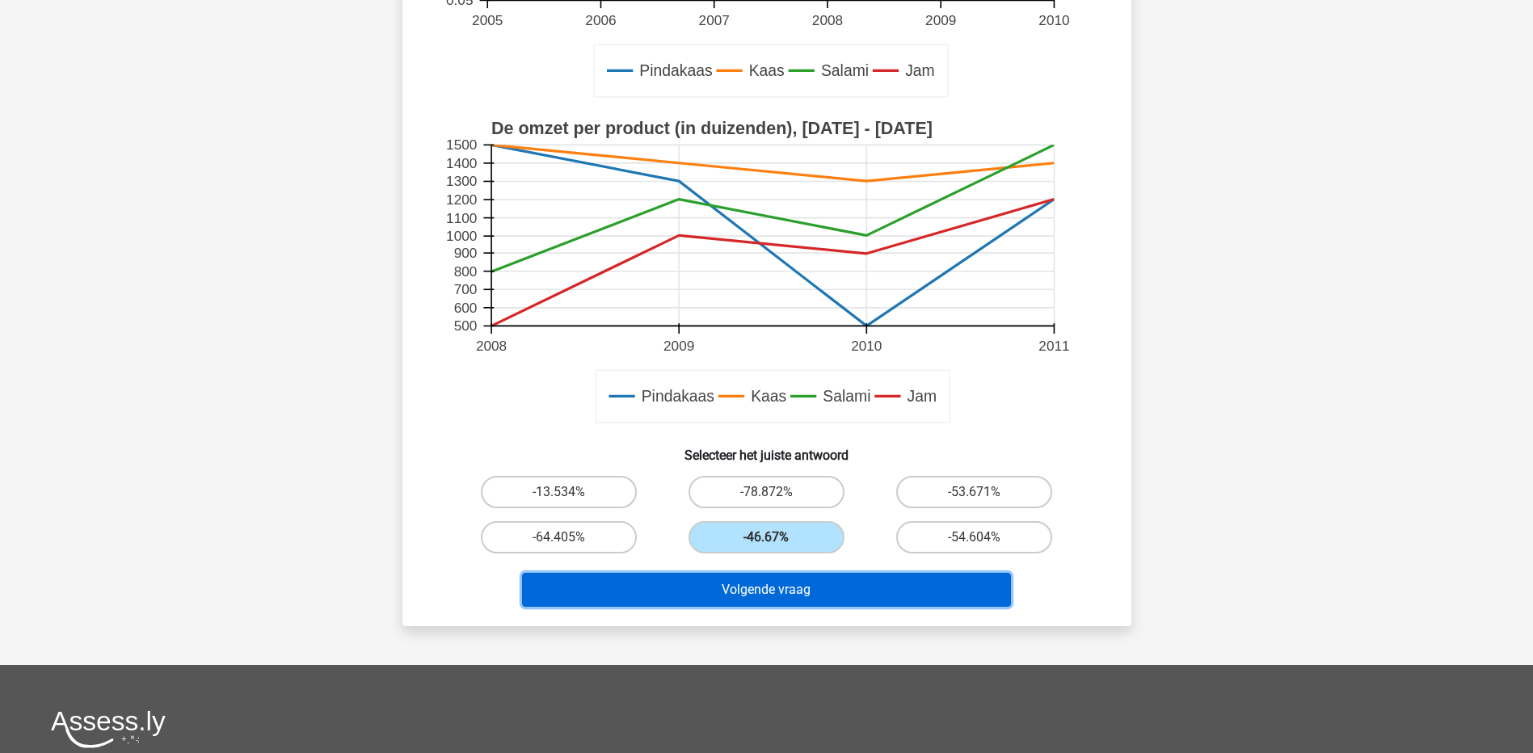
click at [768, 594] on button "Volgende vraag" at bounding box center [766, 590] width 489 height 34
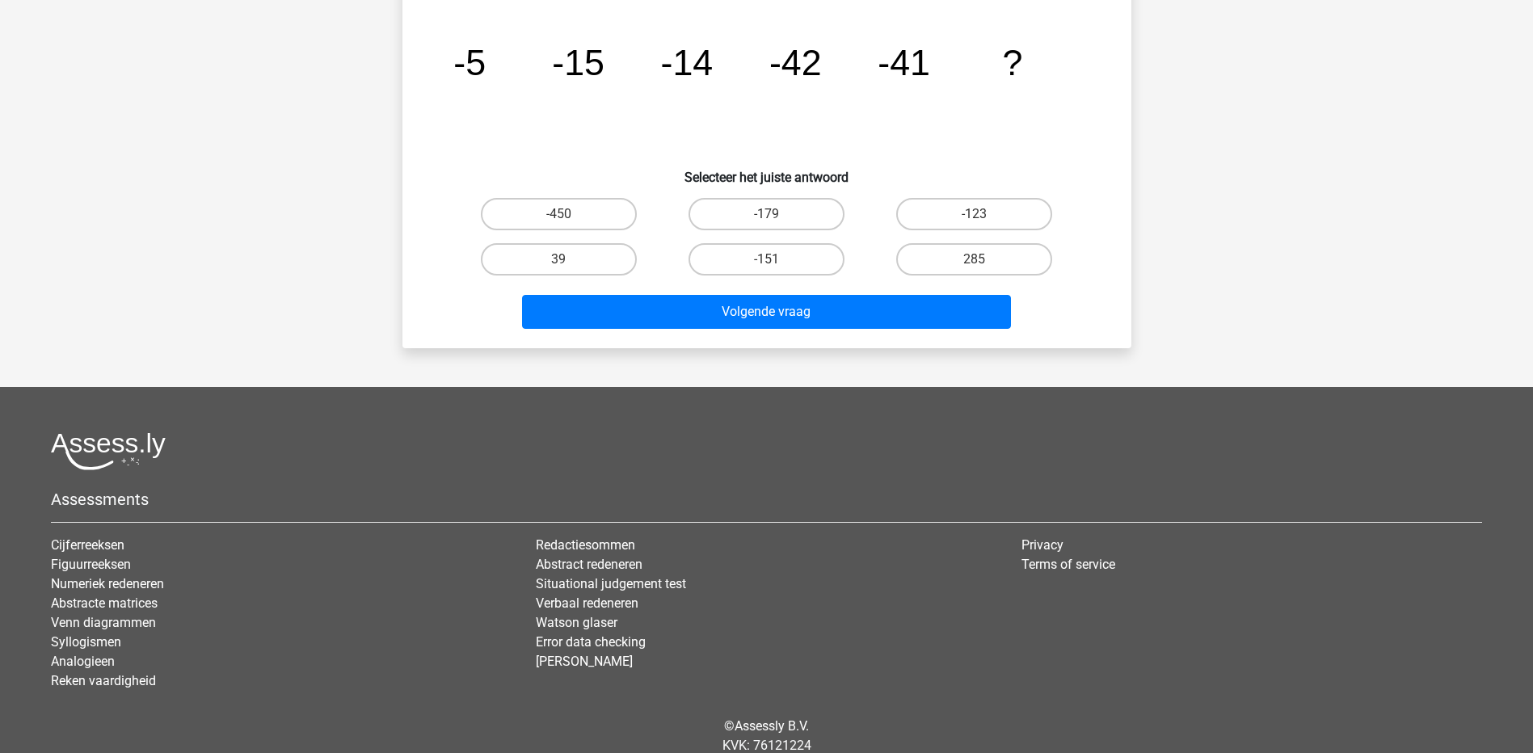
scroll to position [81, 0]
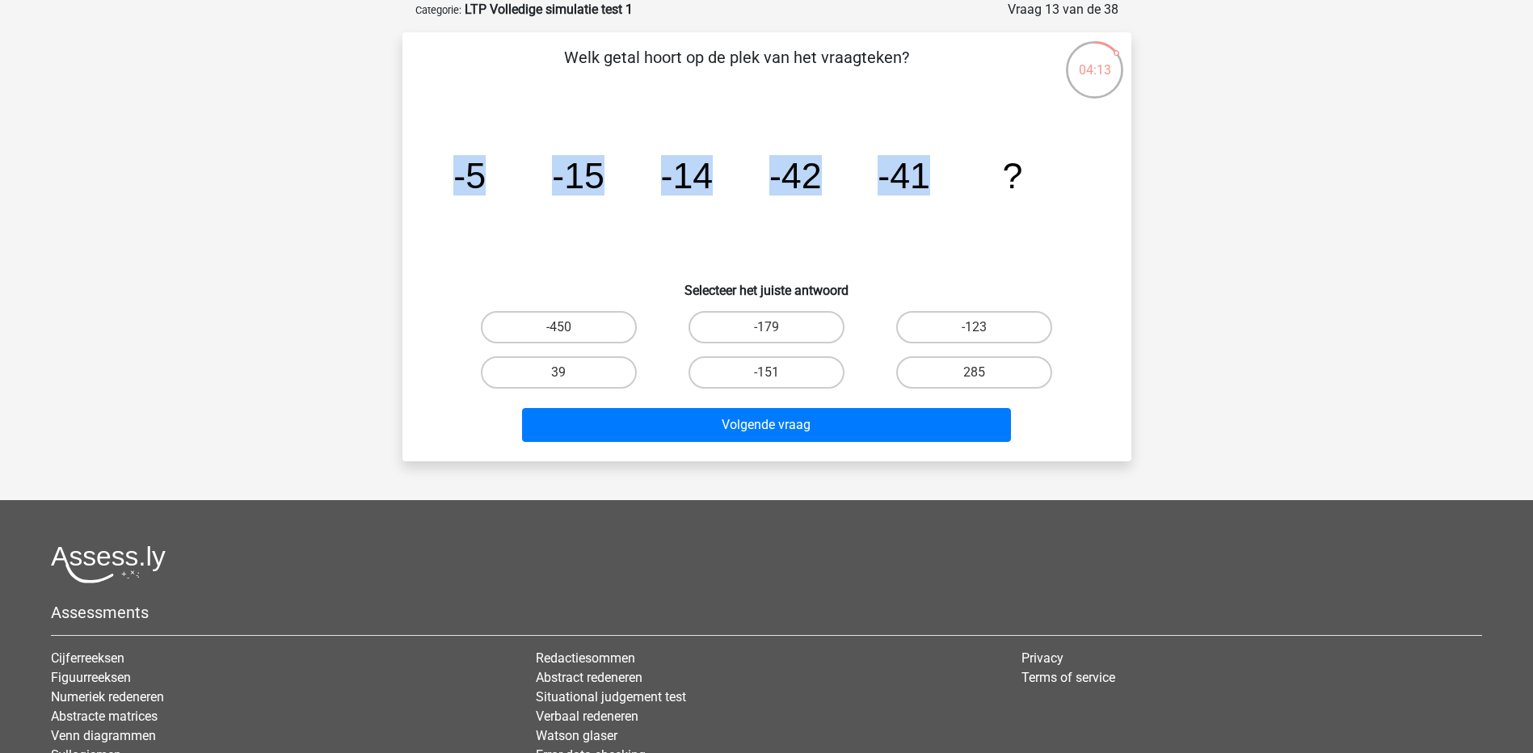
drag, startPoint x: 453, startPoint y: 171, endPoint x: 952, endPoint y: 174, distance: 499.4
click at [952, 174] on icon "image/svg+xml -5 -15 -14 -42 -41 ?" at bounding box center [766, 188] width 651 height 163
copy g "-5 -15 -14 -42 -41"
click at [675, 236] on icon "image/svg+xml -5 -15 -14 -42 -41 ?" at bounding box center [766, 188] width 651 height 163
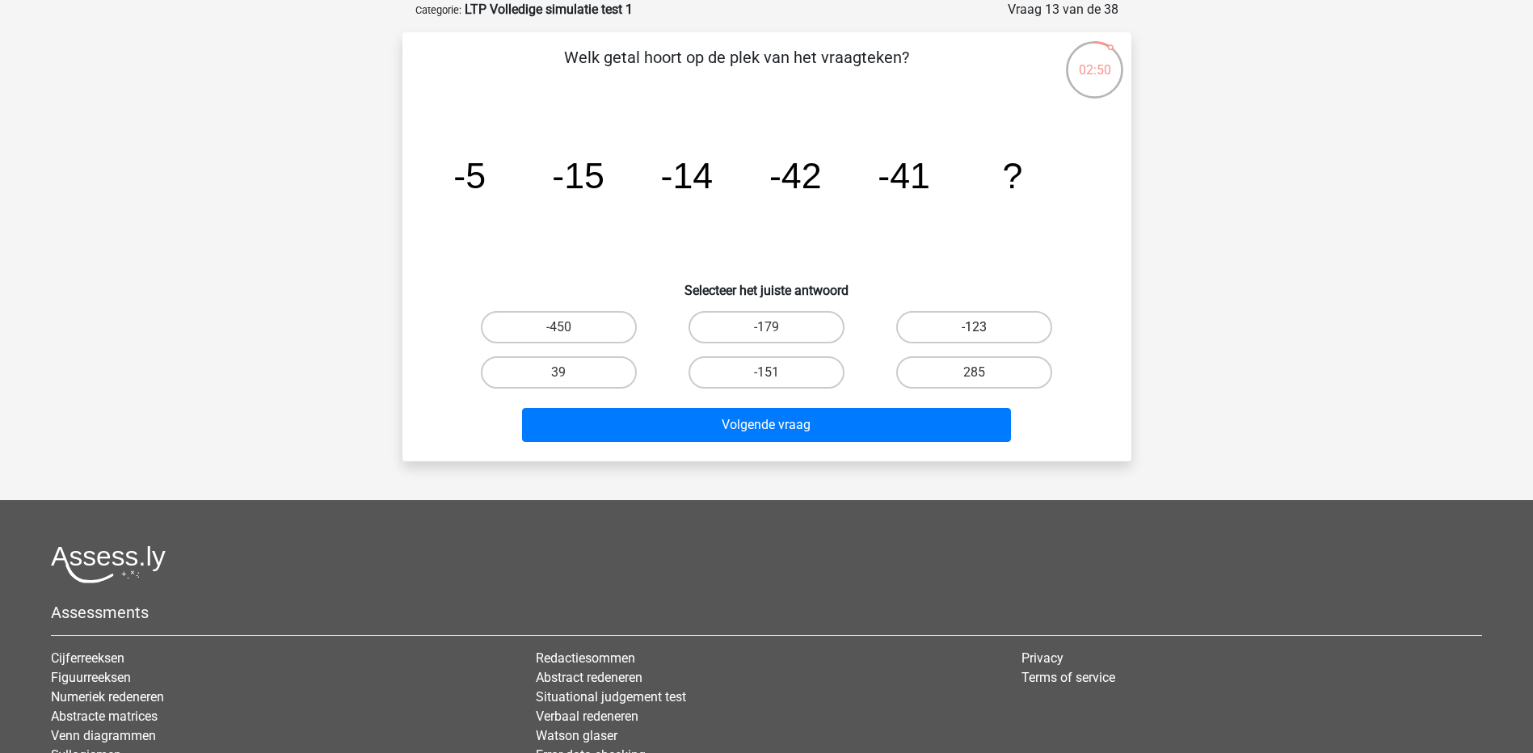
click at [938, 335] on label "-123" at bounding box center [974, 327] width 156 height 32
click at [975, 335] on input "-123" at bounding box center [980, 332] width 11 height 11
radio input "true"
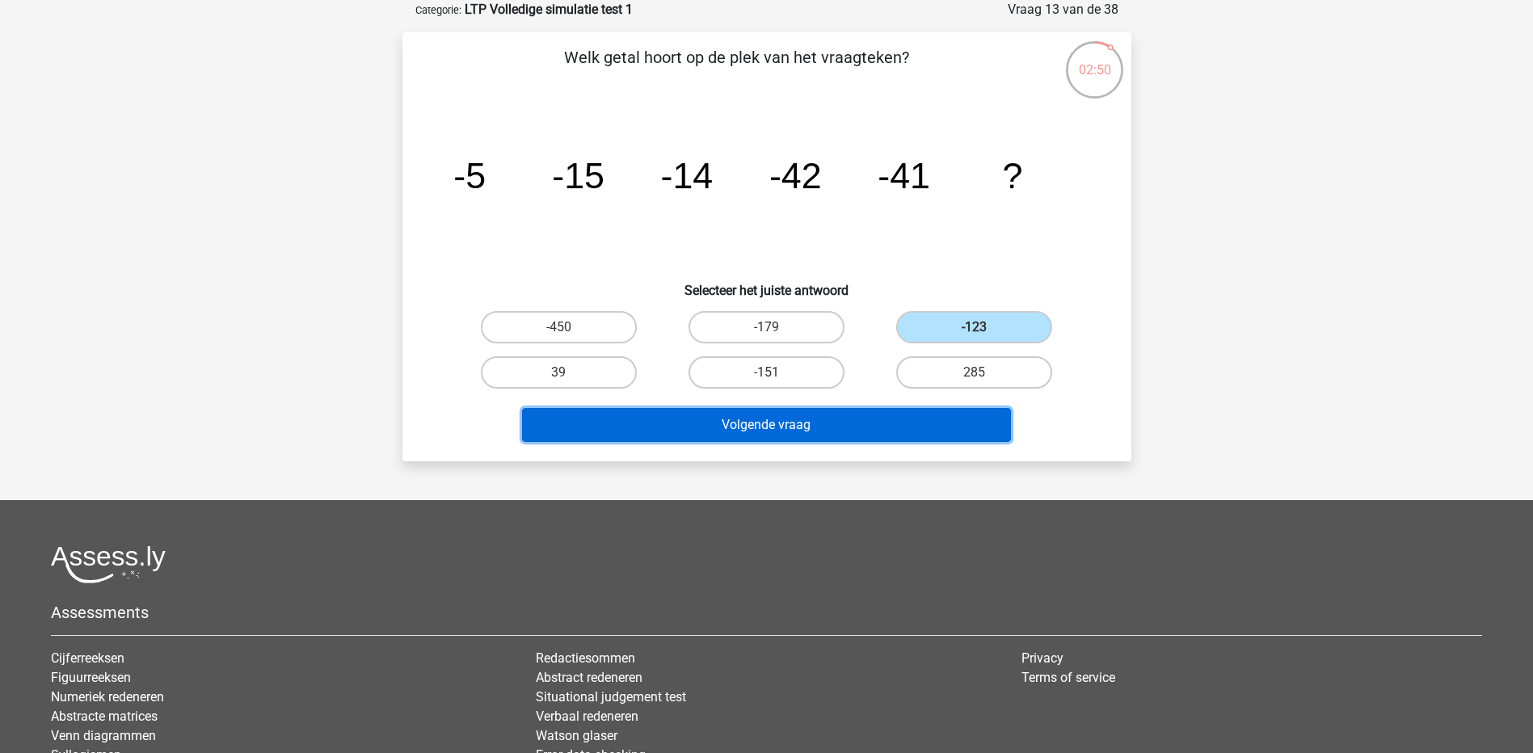
click at [883, 432] on button "Volgende vraag" at bounding box center [766, 425] width 489 height 34
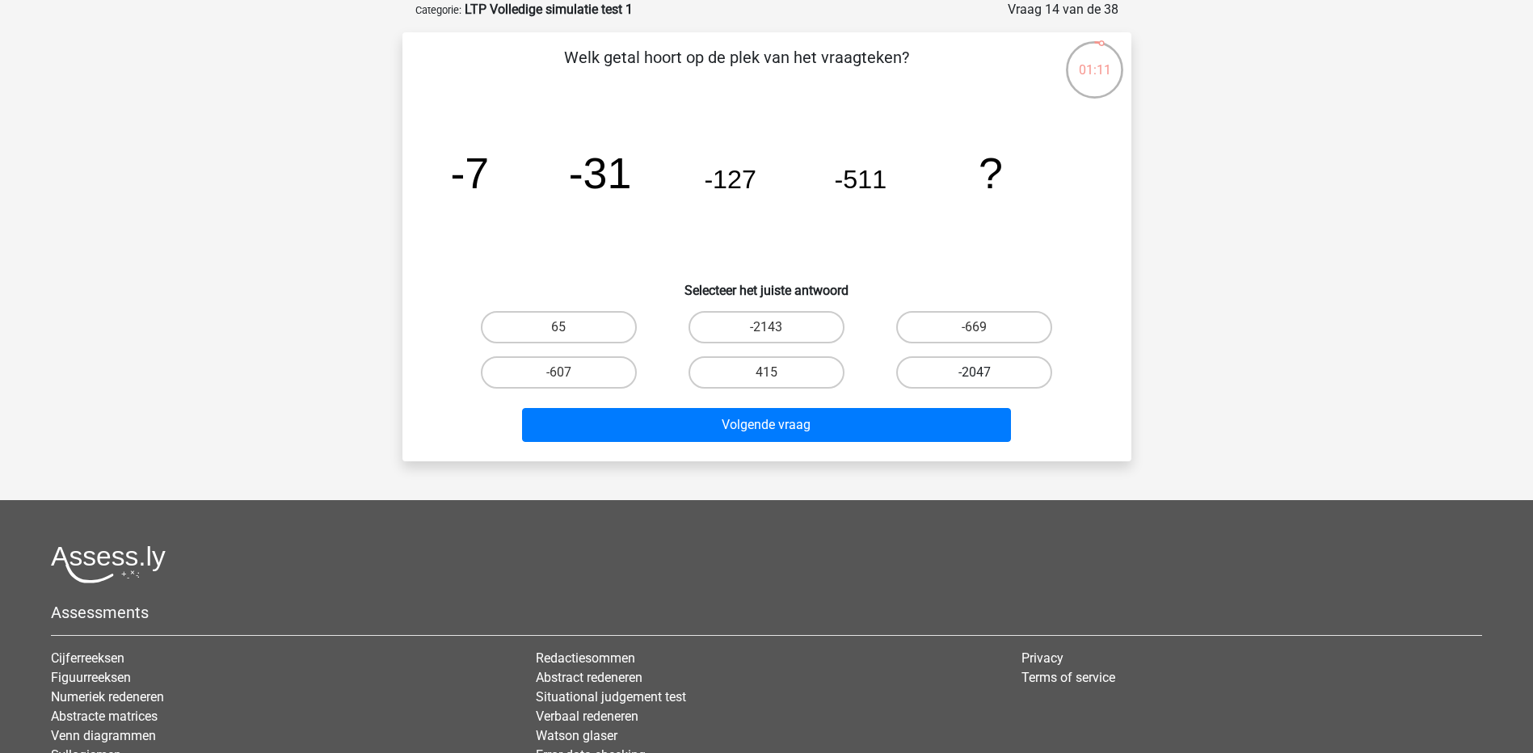
click at [1024, 369] on label "-2047" at bounding box center [974, 372] width 156 height 32
click at [985, 373] on input "-2047" at bounding box center [980, 378] width 11 height 11
radio input "true"
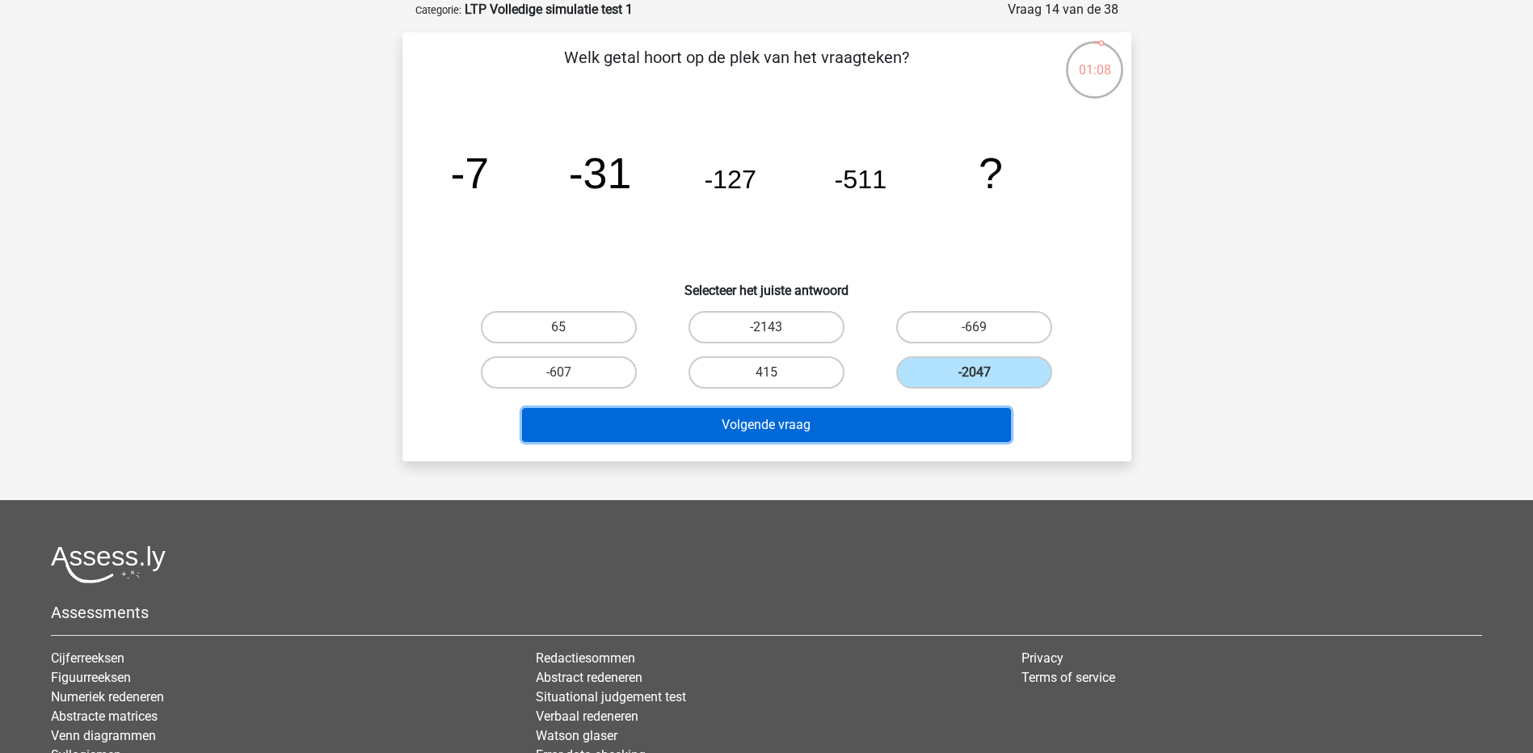
click at [838, 422] on button "Volgende vraag" at bounding box center [766, 425] width 489 height 34
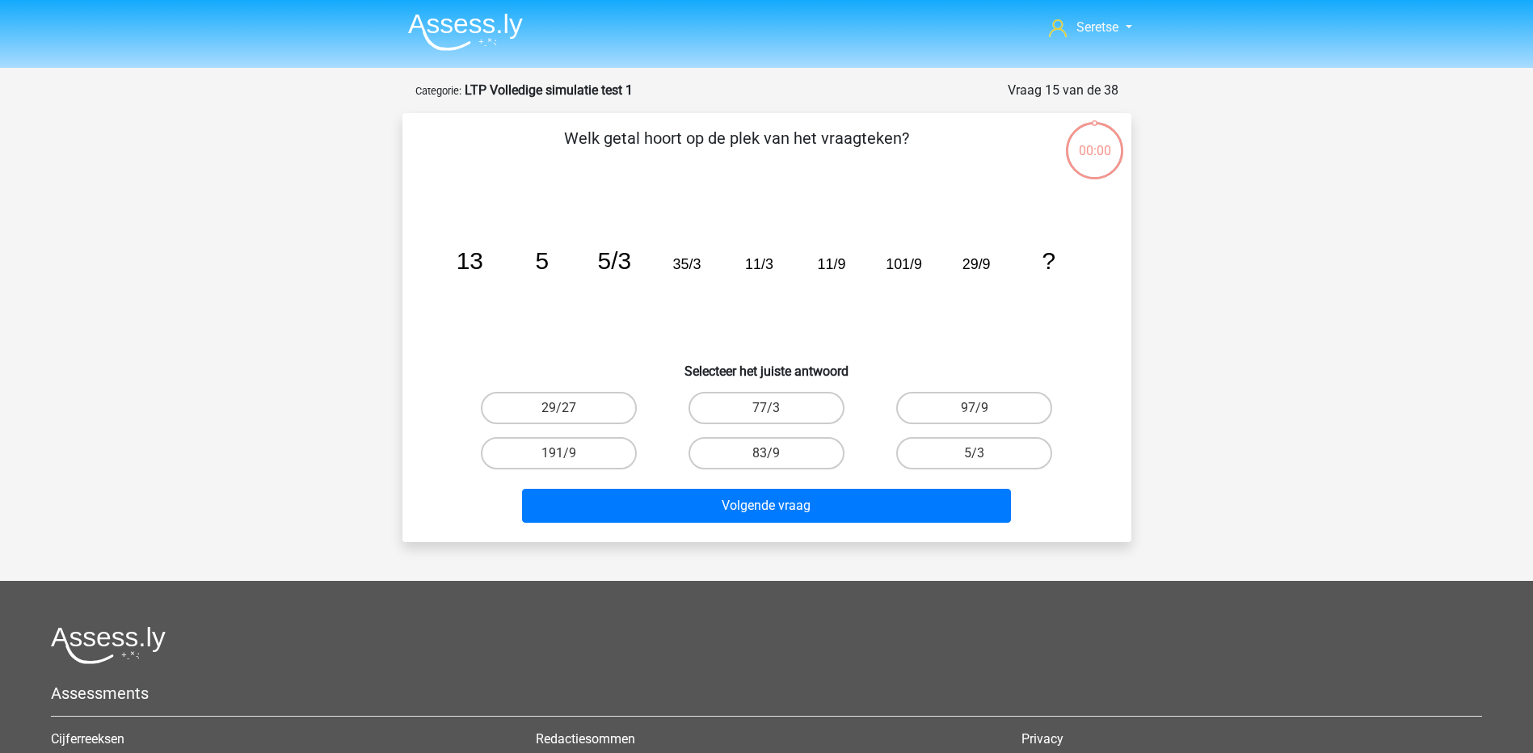
scroll to position [81, 0]
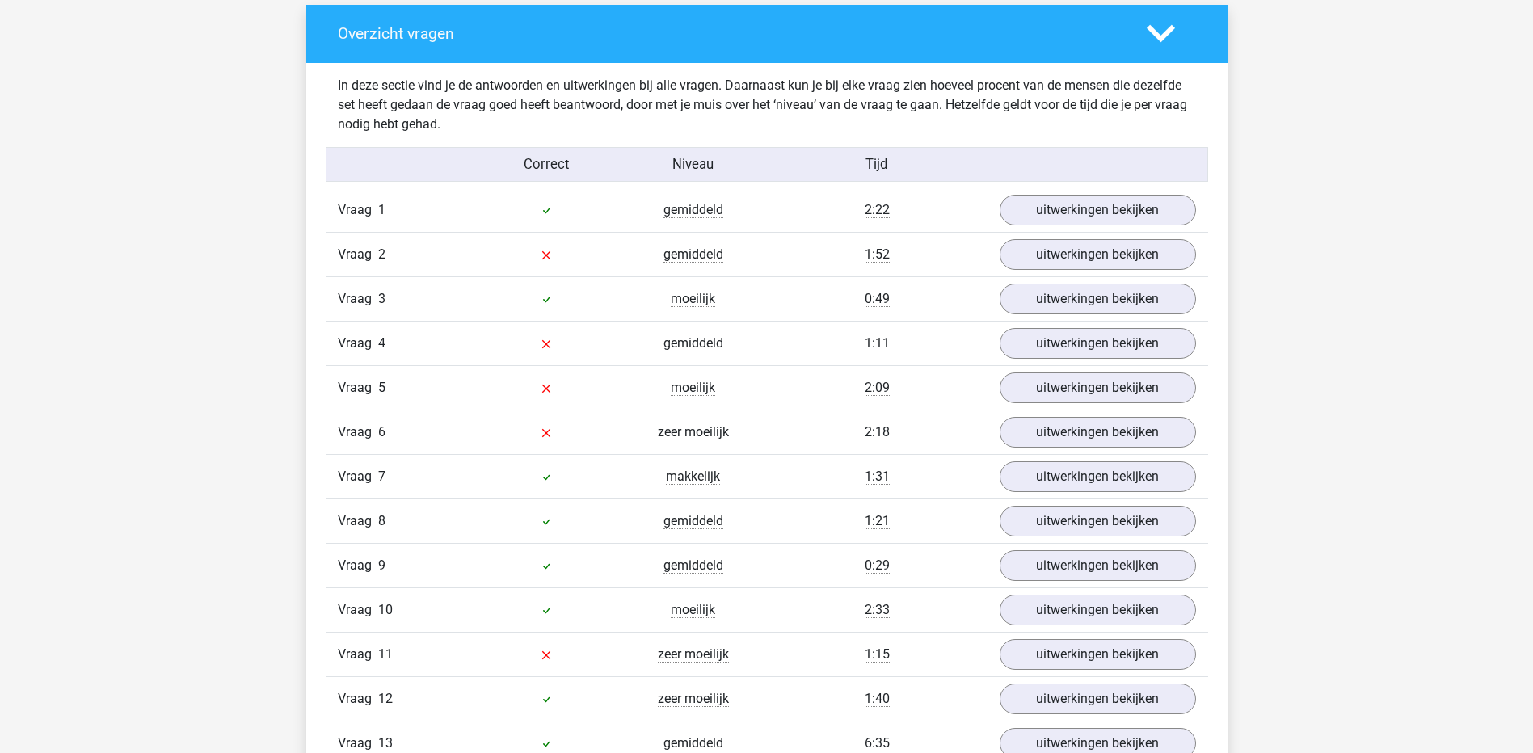
scroll to position [1293, 0]
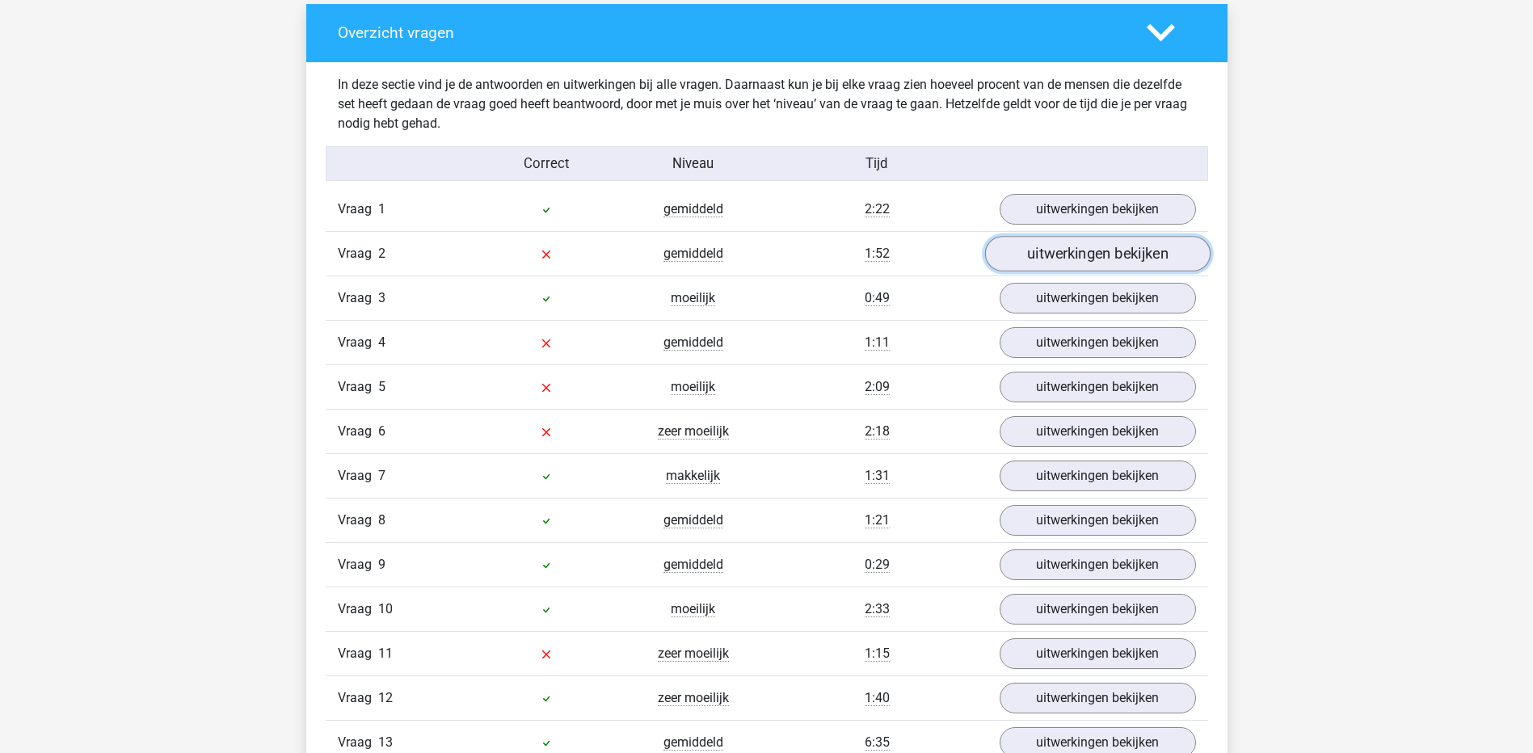
click at [1127, 254] on link "uitwerkingen bekijken" at bounding box center [1096, 254] width 225 height 36
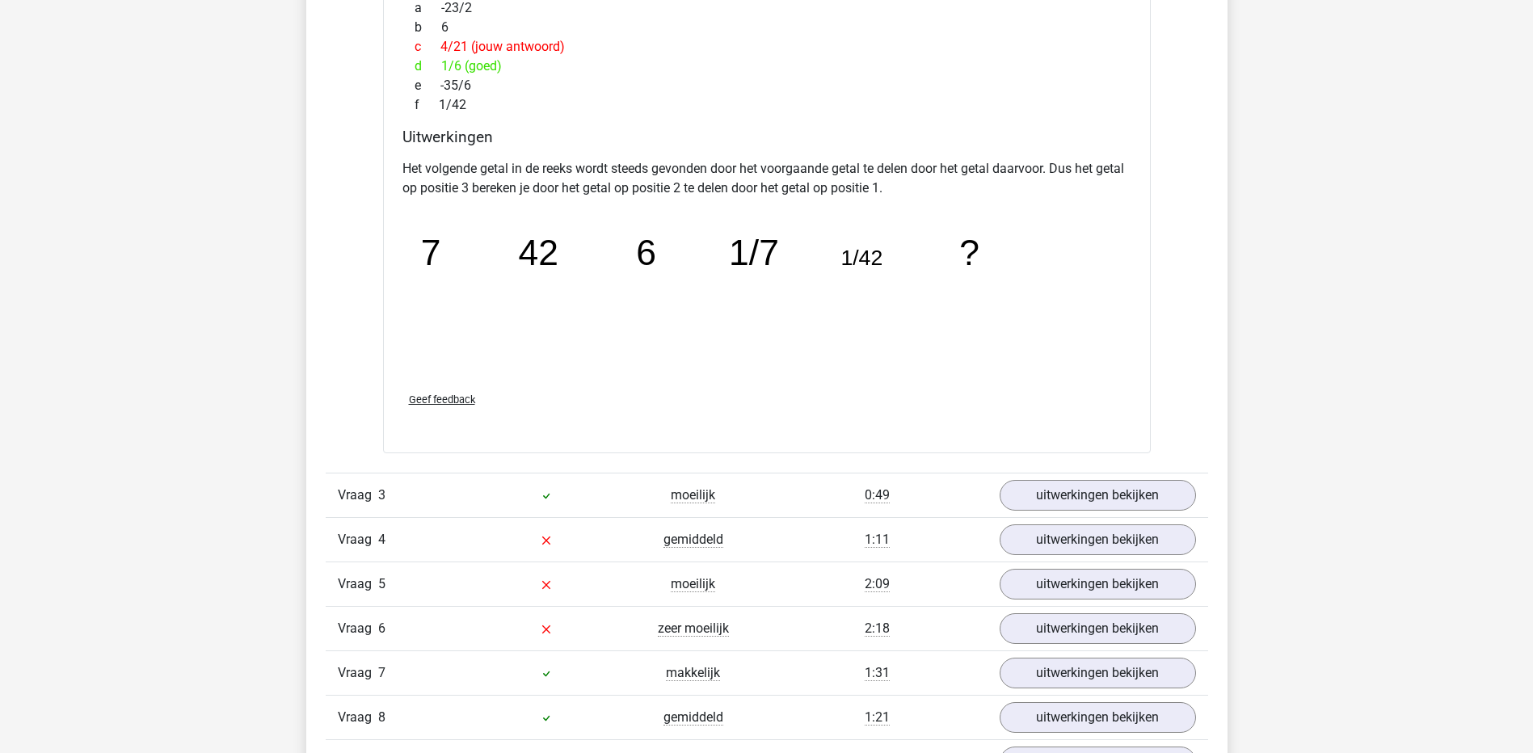
scroll to position [1859, 0]
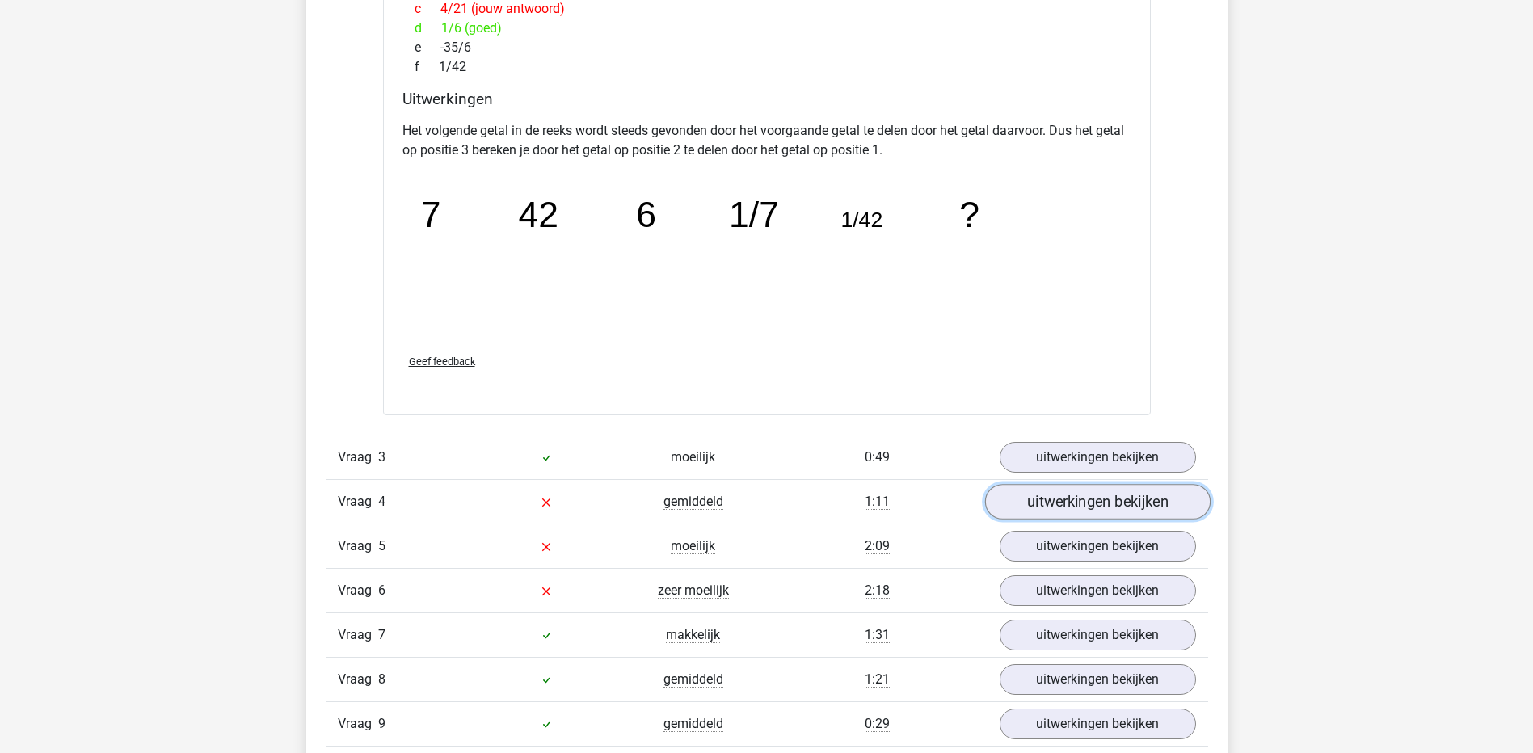
click at [1062, 498] on link "uitwerkingen bekijken" at bounding box center [1096, 503] width 225 height 36
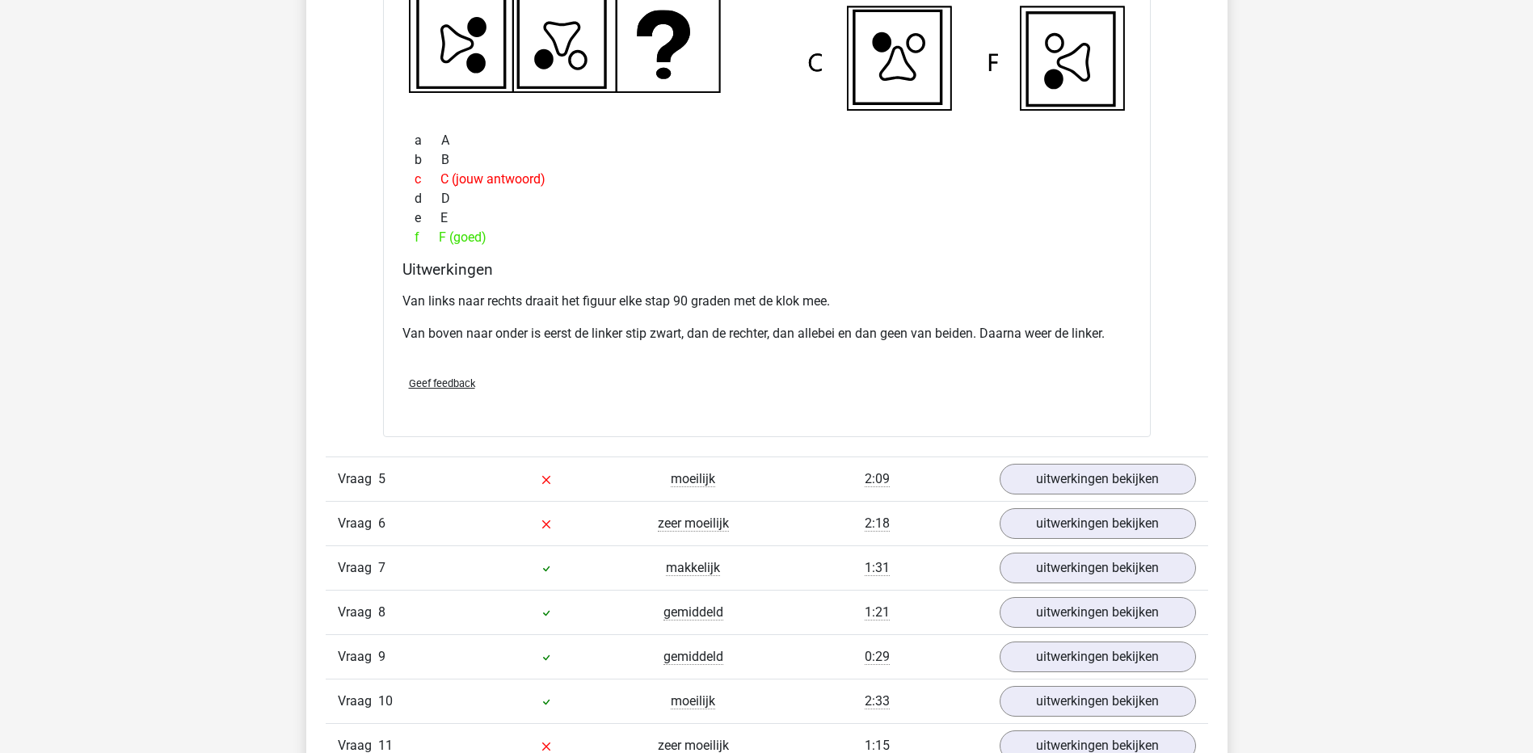
scroll to position [2667, 0]
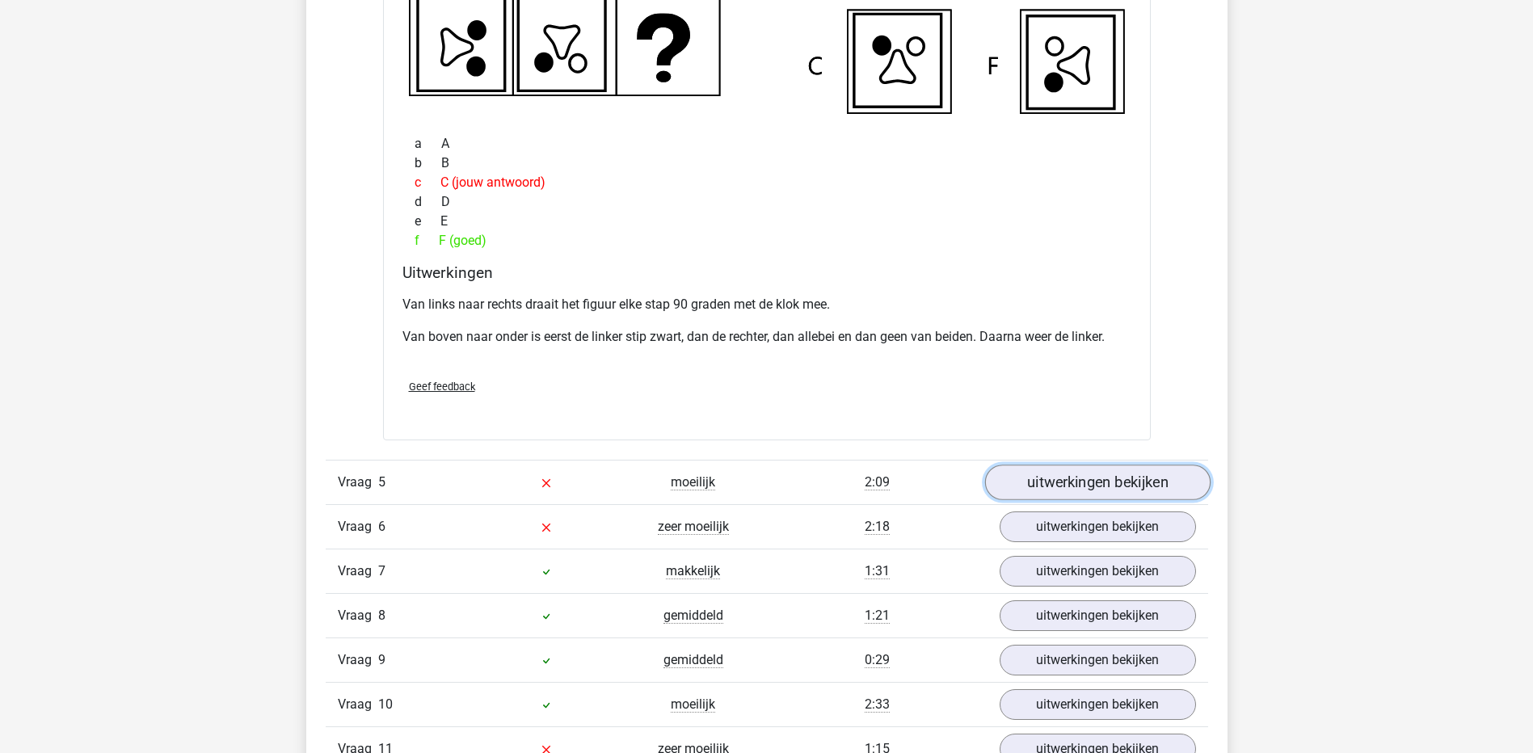
click at [1113, 477] on link "uitwerkingen bekijken" at bounding box center [1096, 483] width 225 height 36
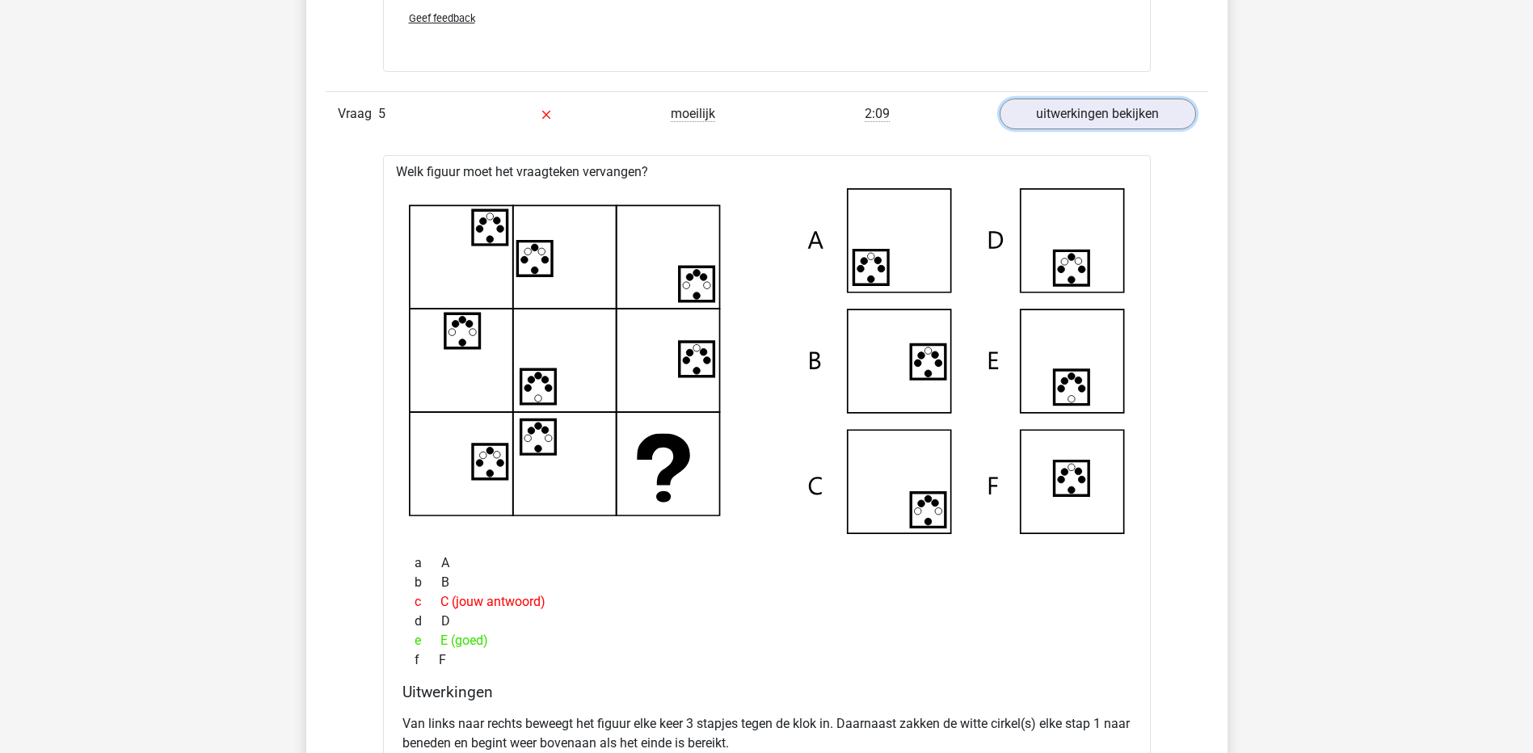
scroll to position [3071, 0]
